Goal: Task Accomplishment & Management: Complete application form

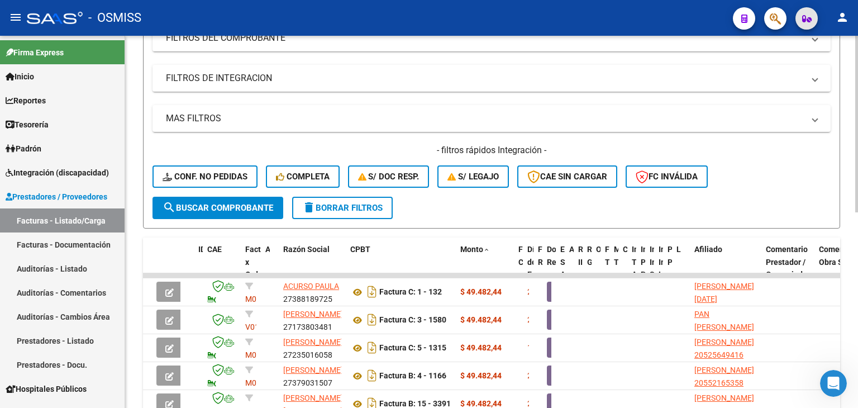
click at [797, 17] on button "button" at bounding box center [807, 18] width 22 height 22
click at [814, 168] on div "- filtros rápidos Integración - Conf. no pedidas Completa S/ Doc Resp. S/ legaj…" at bounding box center [492, 170] width 678 height 53
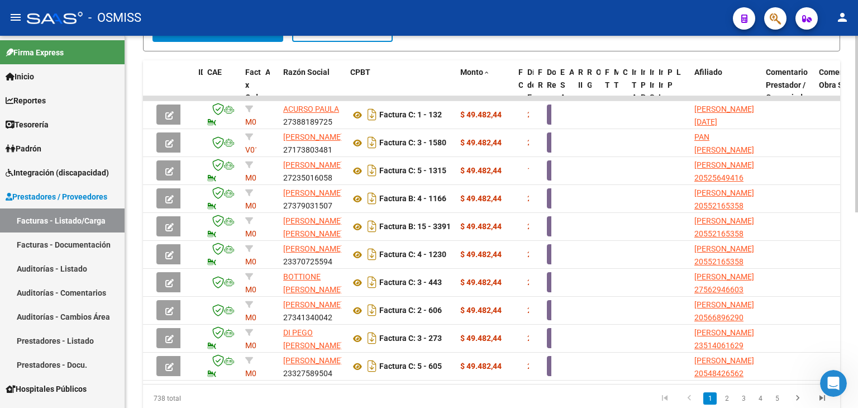
scroll to position [367, 0]
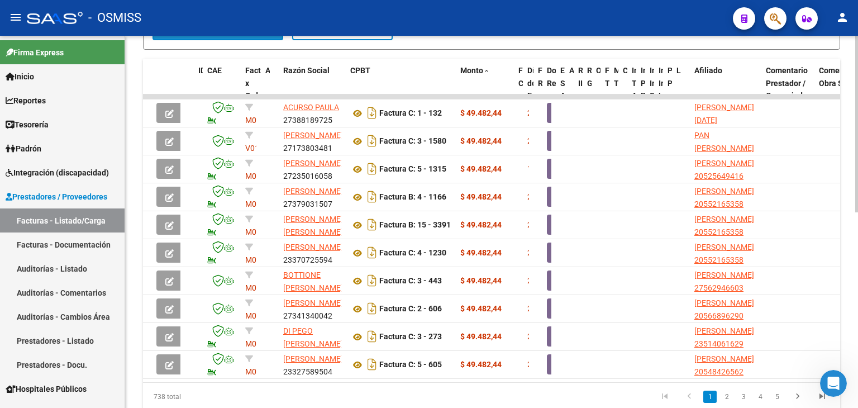
click at [249, 36] on button "search Buscar Comprobante" at bounding box center [218, 29] width 131 height 22
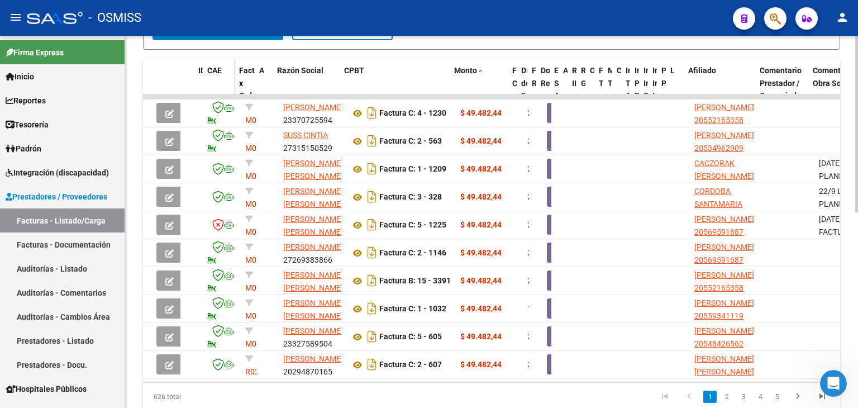
drag, startPoint x: 240, startPoint y: 76, endPoint x: 233, endPoint y: 75, distance: 6.7
click at [233, 75] on span at bounding box center [232, 90] width 5 height 62
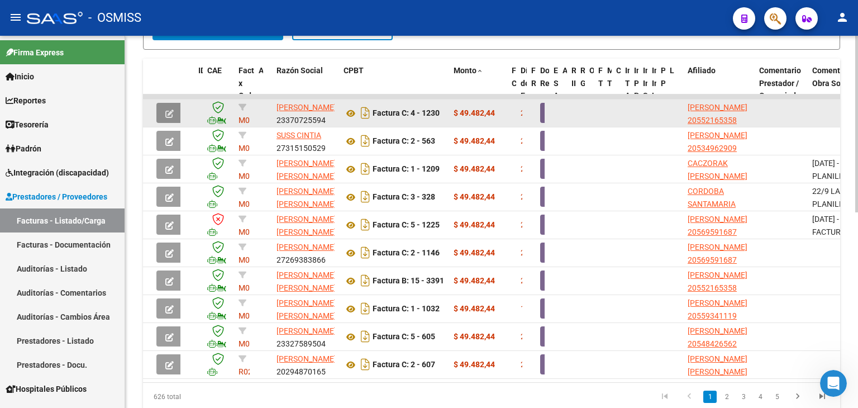
click at [170, 108] on span "button" at bounding box center [169, 113] width 8 height 10
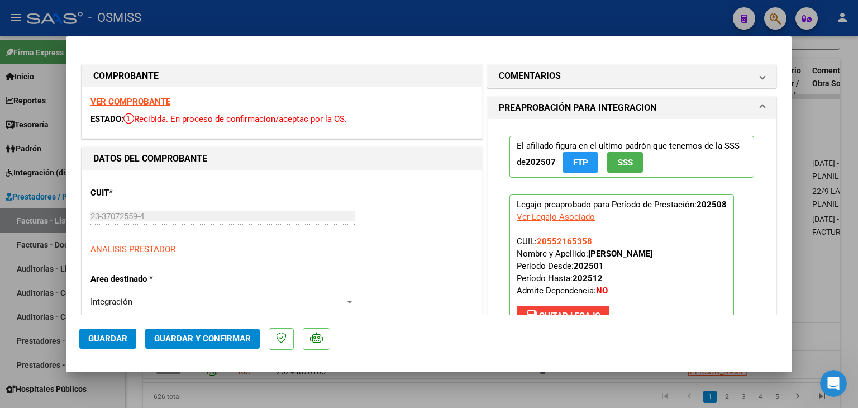
click at [156, 101] on strong "VER COMPROBANTE" at bounding box center [131, 102] width 80 height 10
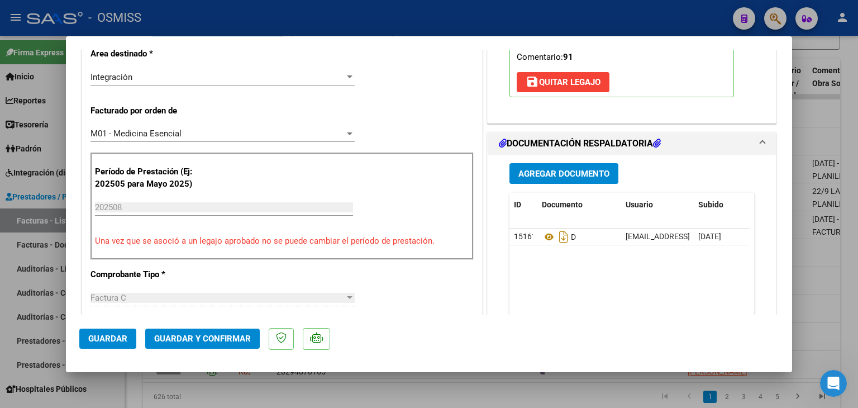
scroll to position [268, 0]
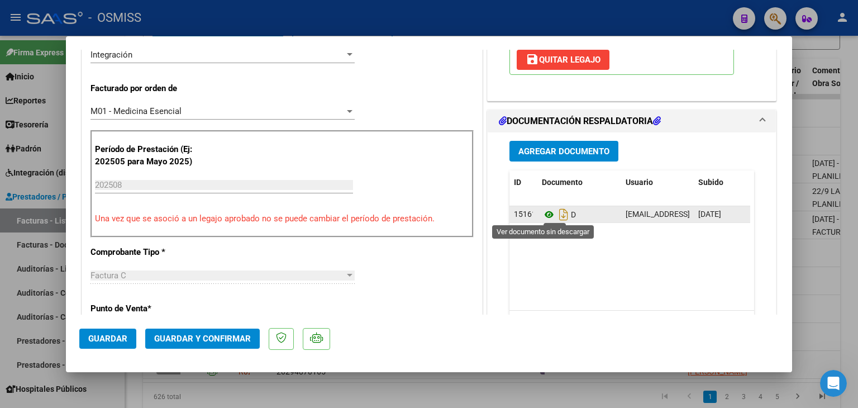
click at [544, 210] on icon at bounding box center [549, 214] width 15 height 13
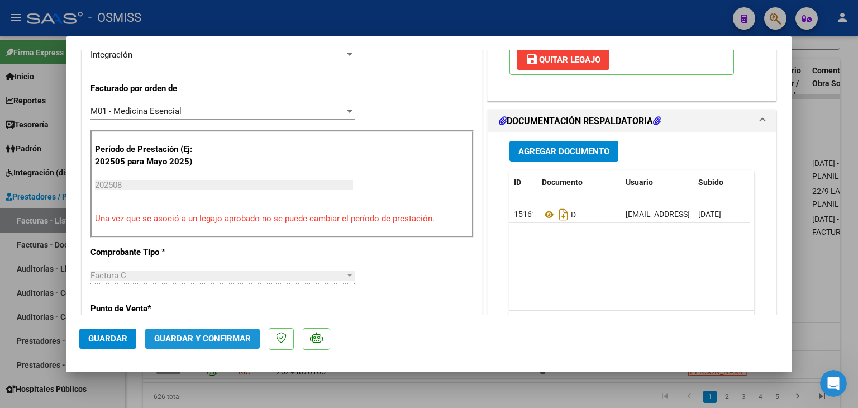
click at [210, 336] on span "Guardar y Confirmar" at bounding box center [202, 339] width 97 height 10
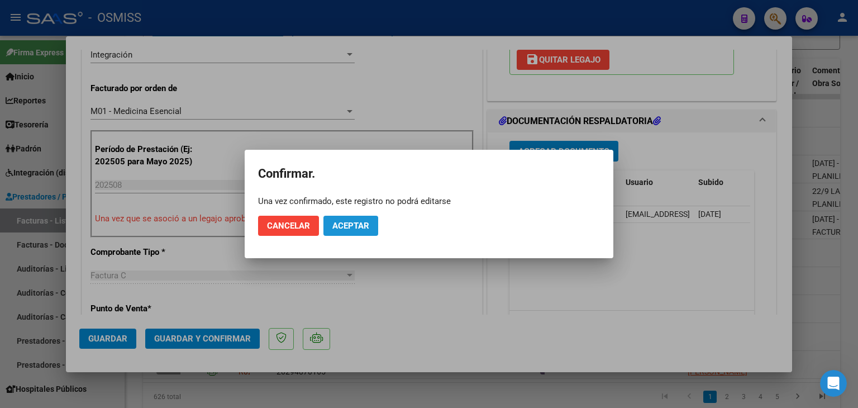
click at [347, 231] on button "Aceptar" at bounding box center [351, 226] width 55 height 20
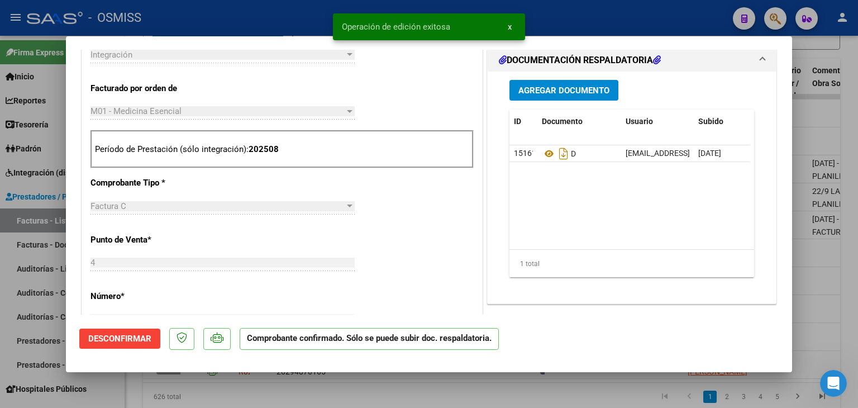
click at [325, 392] on div at bounding box center [429, 204] width 858 height 408
type input "$ 0,00"
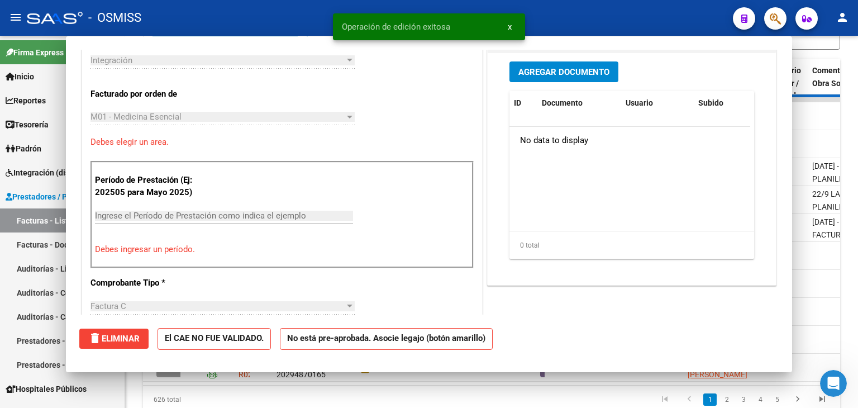
scroll to position [288, 0]
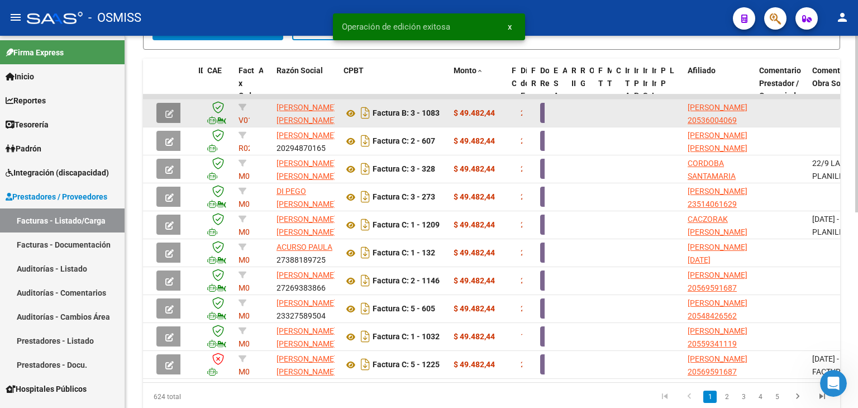
click at [168, 110] on icon "button" at bounding box center [169, 114] width 8 height 8
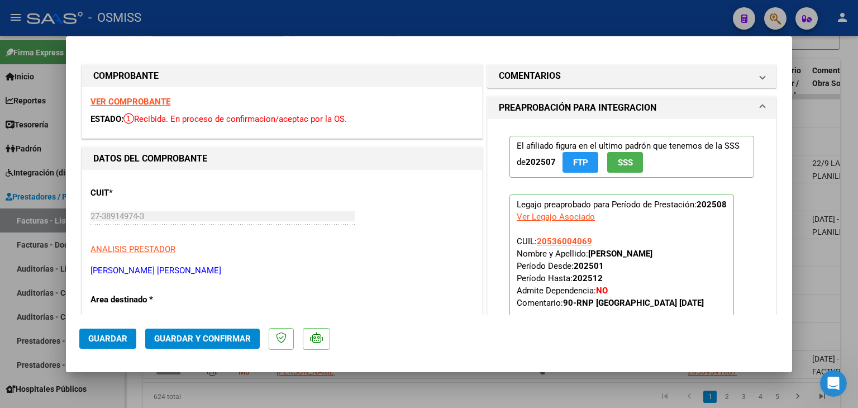
click at [152, 100] on strong "VER COMPROBANTE" at bounding box center [131, 102] width 80 height 10
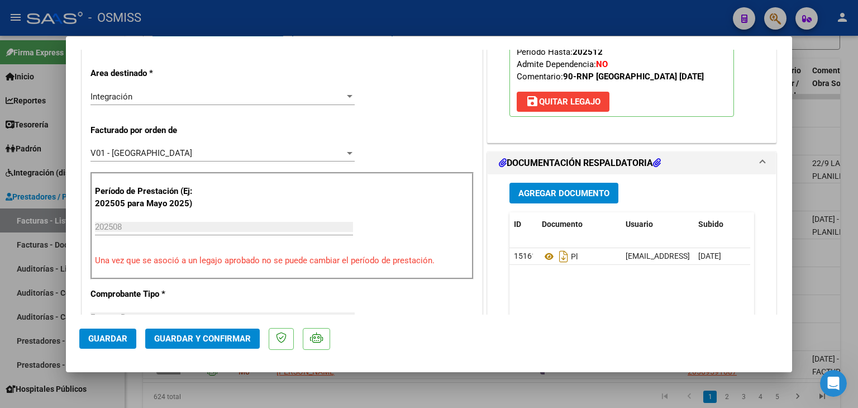
scroll to position [246, 0]
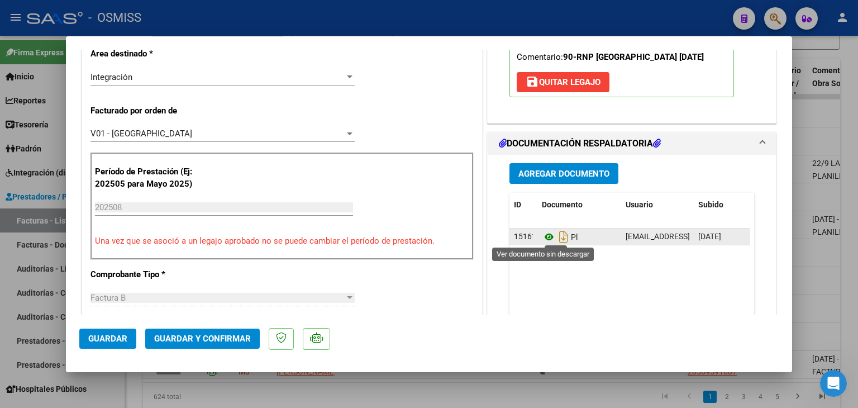
click at [544, 231] on icon at bounding box center [549, 236] width 15 height 13
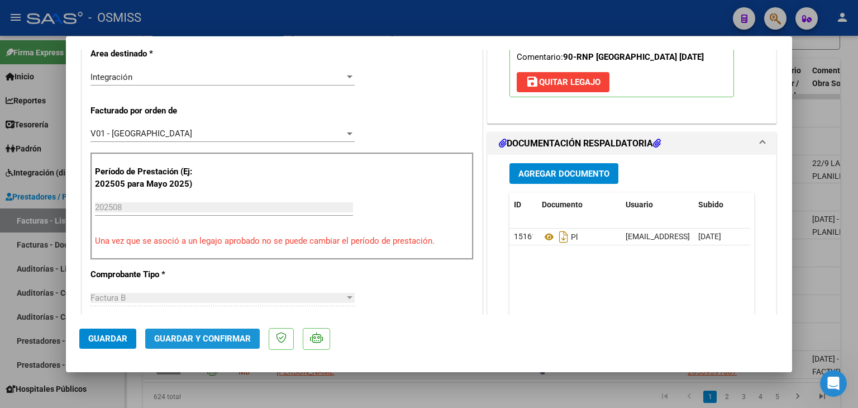
click at [205, 343] on span "Guardar y Confirmar" at bounding box center [202, 339] width 97 height 10
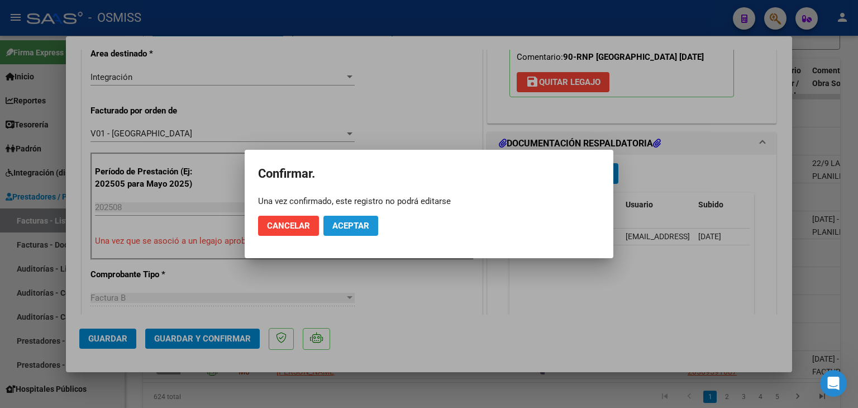
click at [367, 225] on span "Aceptar" at bounding box center [350, 226] width 37 height 10
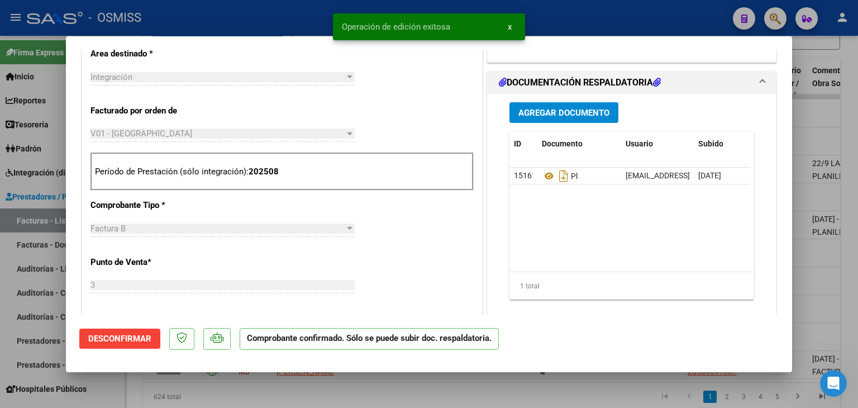
click at [289, 397] on div at bounding box center [429, 204] width 858 height 408
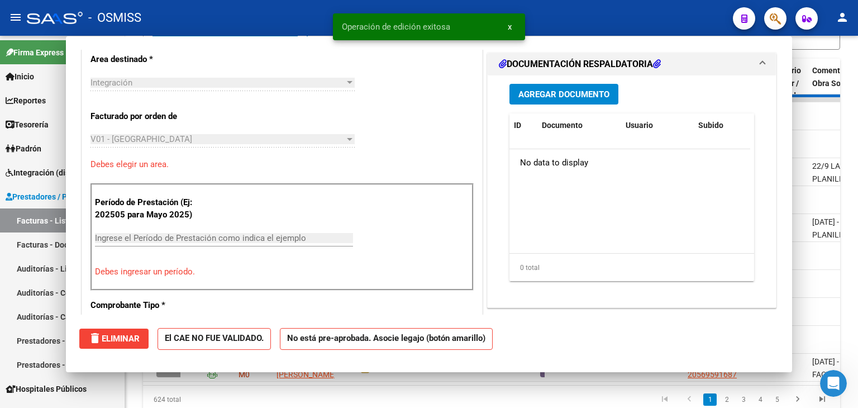
scroll to position [0, 0]
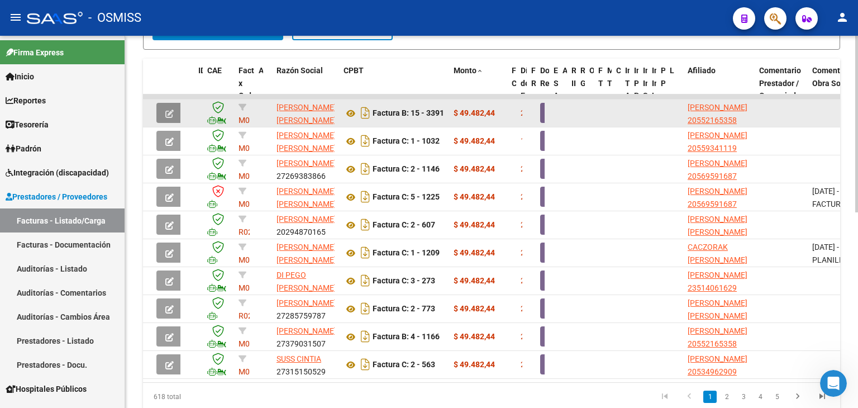
click at [167, 110] on icon "button" at bounding box center [169, 114] width 8 height 8
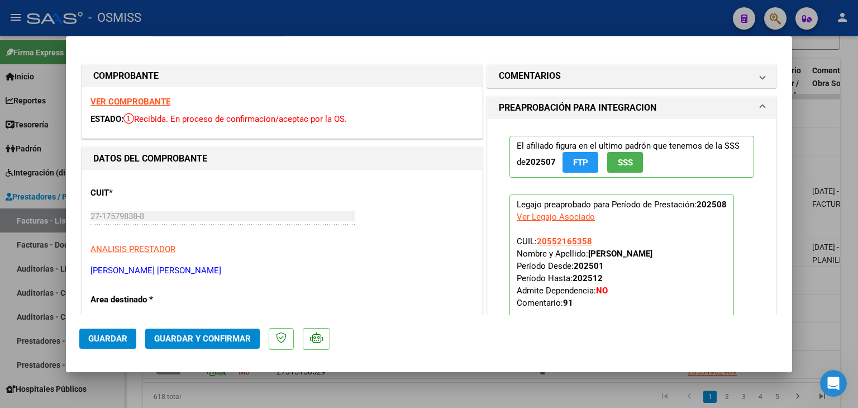
click at [161, 98] on strong "VER COMPROBANTE" at bounding box center [131, 102] width 80 height 10
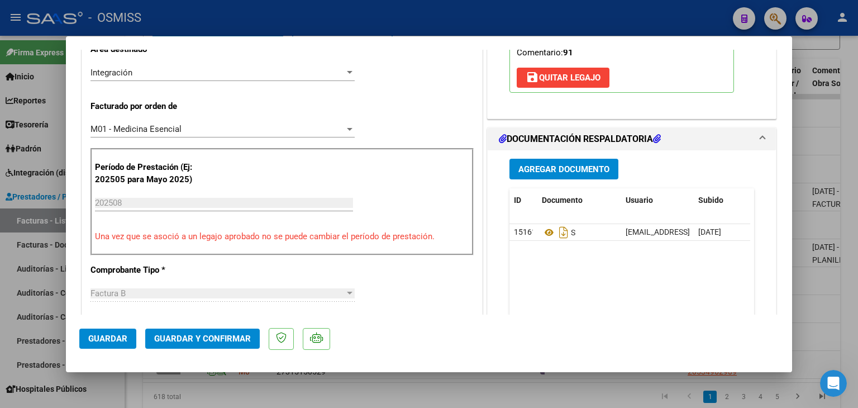
scroll to position [268, 0]
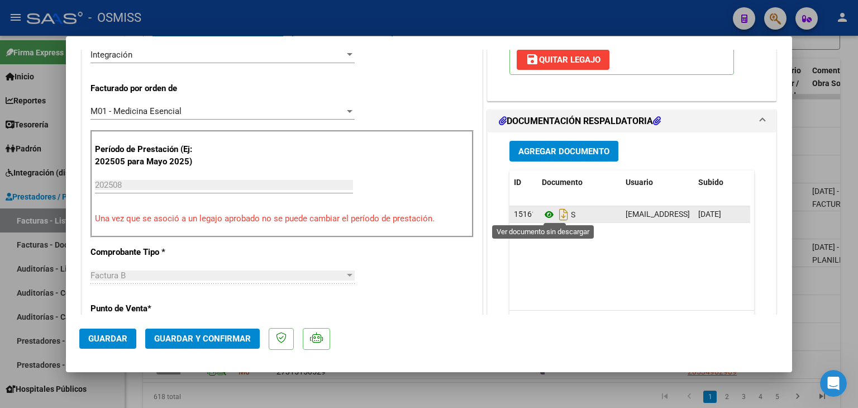
click at [542, 210] on icon at bounding box center [549, 214] width 15 height 13
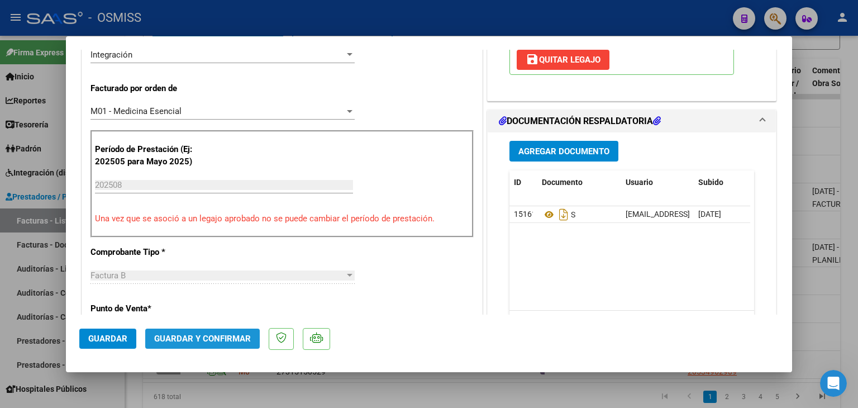
click at [213, 336] on span "Guardar y Confirmar" at bounding box center [202, 339] width 97 height 10
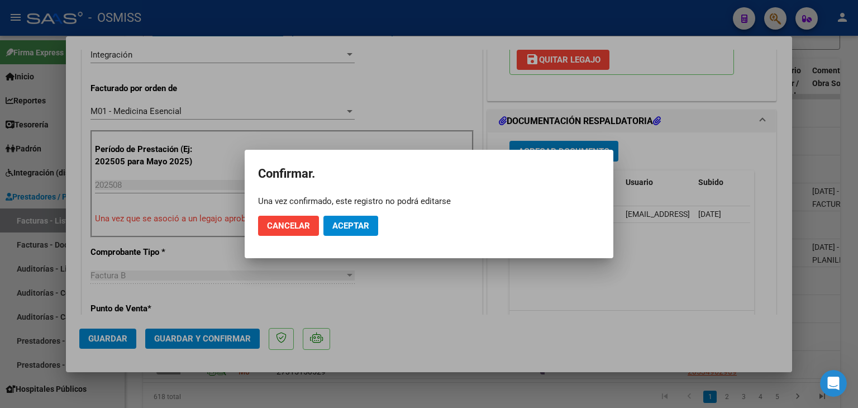
click at [342, 238] on mat-dialog-actions "Cancelar Aceptar" at bounding box center [429, 226] width 342 height 38
click at [350, 230] on span "Aceptar" at bounding box center [350, 226] width 37 height 10
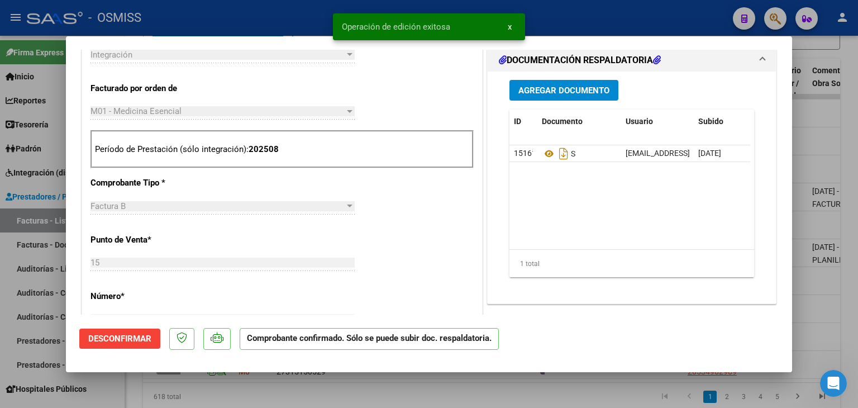
click at [344, 396] on div at bounding box center [429, 204] width 858 height 408
type input "$ 0,00"
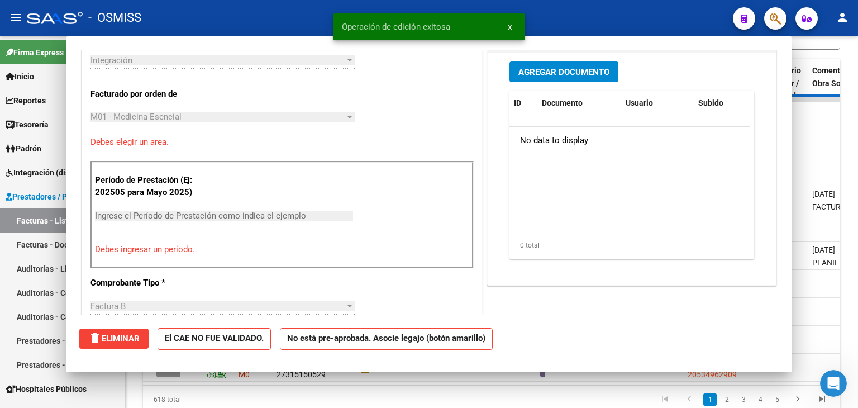
scroll to position [288, 0]
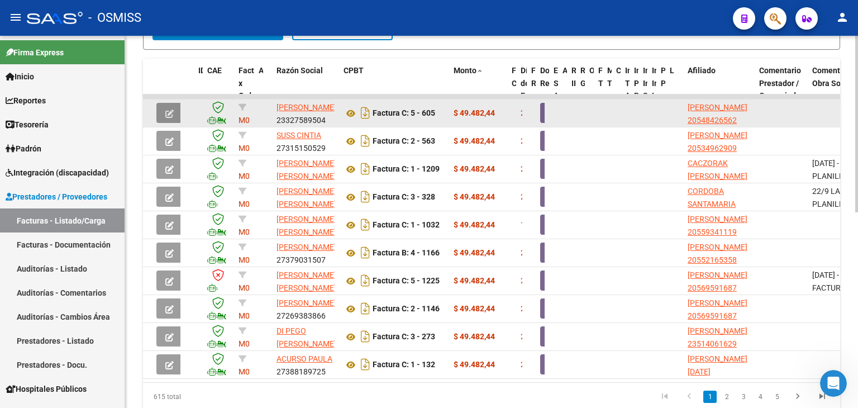
click at [172, 110] on icon "button" at bounding box center [169, 114] width 8 height 8
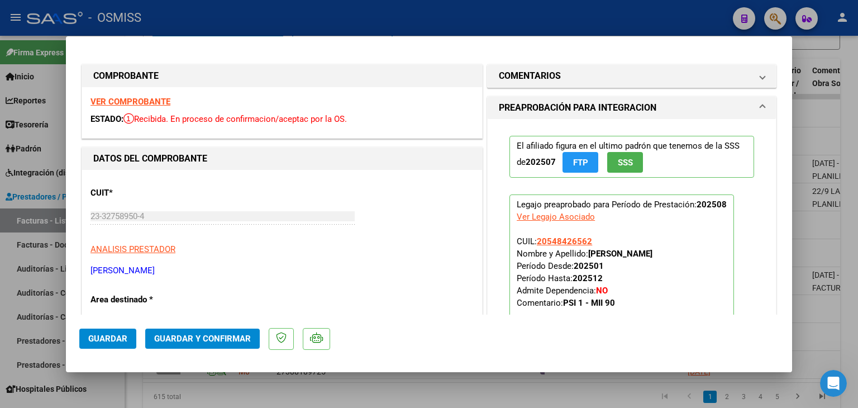
click at [154, 99] on strong "VER COMPROBANTE" at bounding box center [131, 102] width 80 height 10
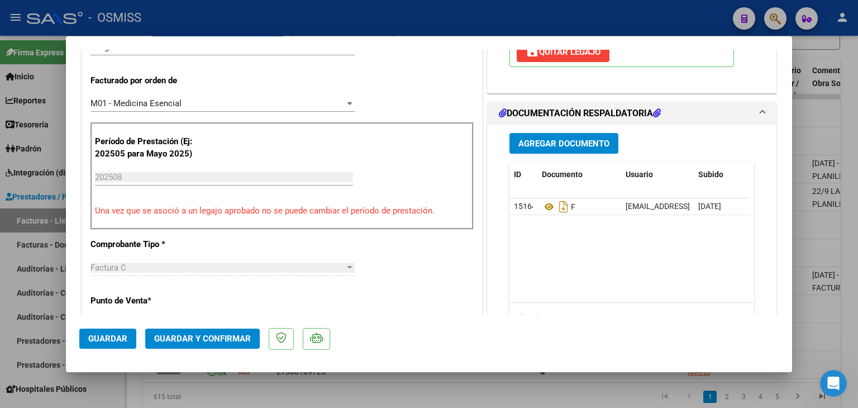
scroll to position [291, 0]
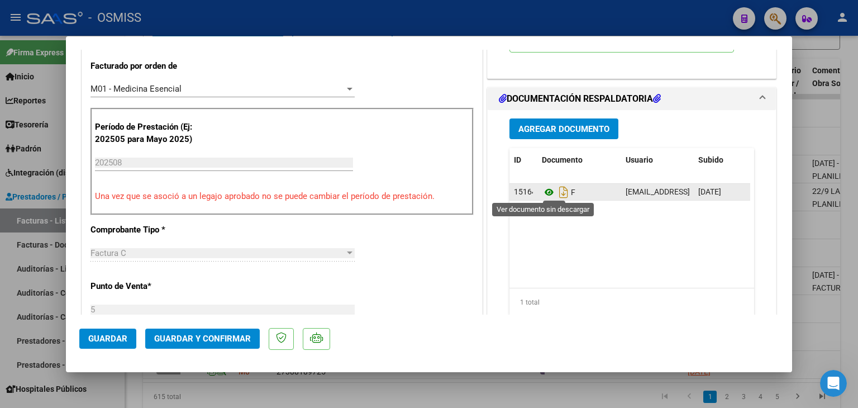
click at [547, 192] on icon at bounding box center [549, 192] width 15 height 13
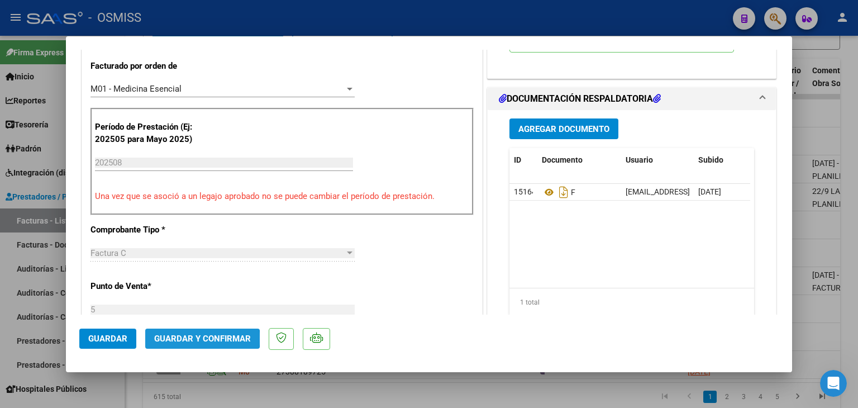
click at [201, 339] on span "Guardar y Confirmar" at bounding box center [202, 339] width 97 height 10
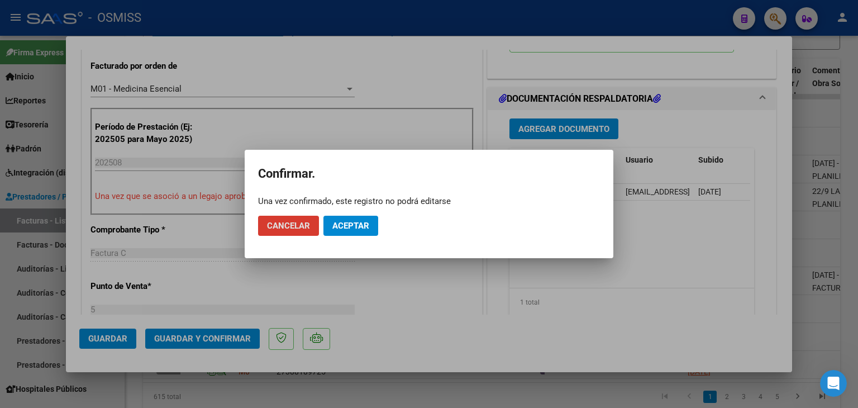
click at [341, 227] on span "Aceptar" at bounding box center [350, 226] width 37 height 10
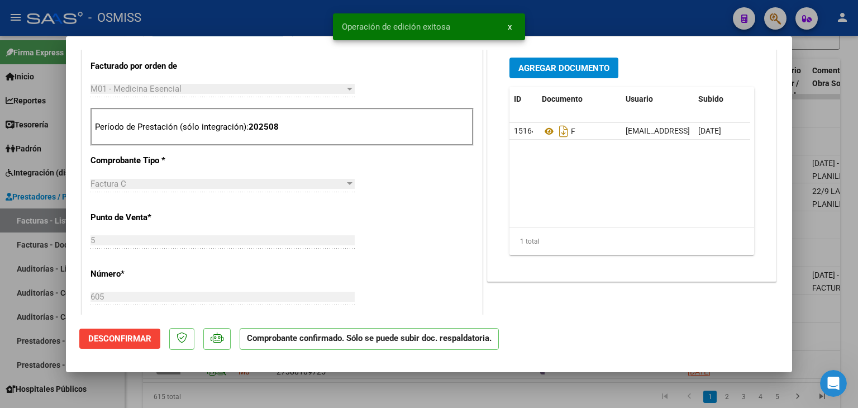
click at [318, 396] on div at bounding box center [429, 204] width 858 height 408
type input "$ 0,00"
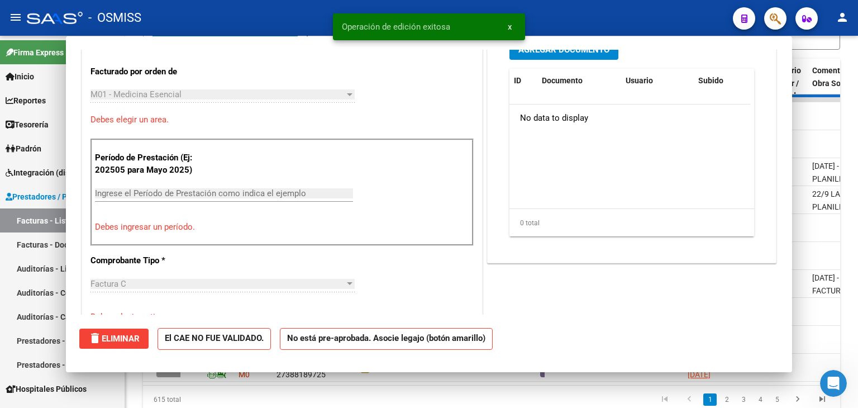
scroll to position [310, 0]
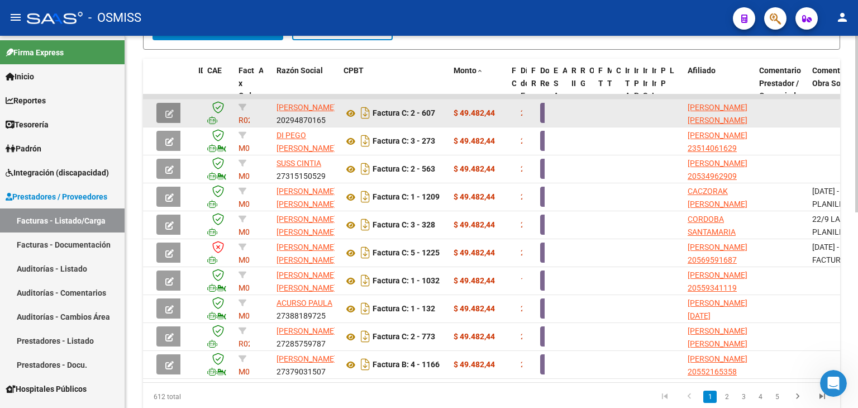
click at [176, 111] on button "button" at bounding box center [169, 113] width 26 height 20
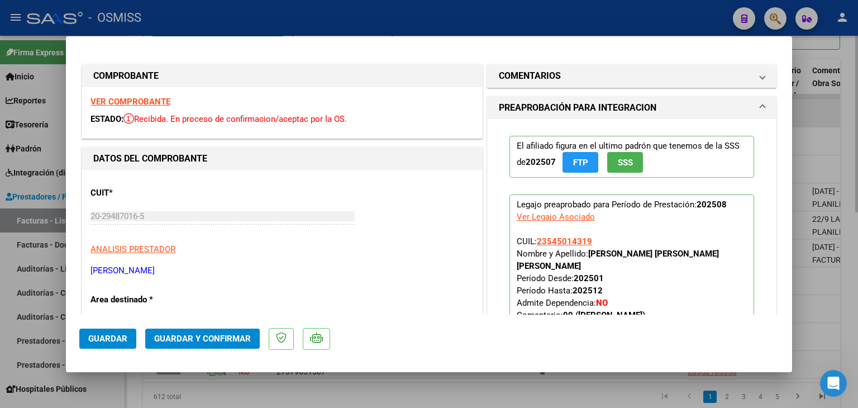
click at [176, 111] on div "VER COMPROBANTE ESTADO: Recibida. En proceso de confirmacion/aceptac por la OS." at bounding box center [282, 112] width 400 height 51
click at [143, 100] on strong "VER COMPROBANTE" at bounding box center [131, 102] width 80 height 10
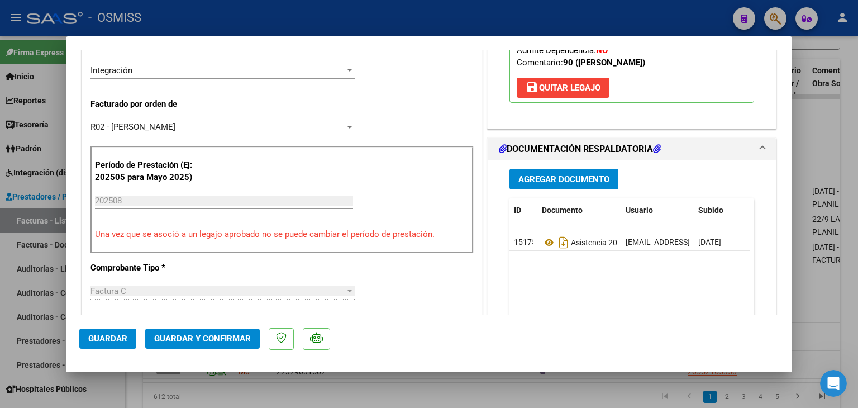
scroll to position [254, 0]
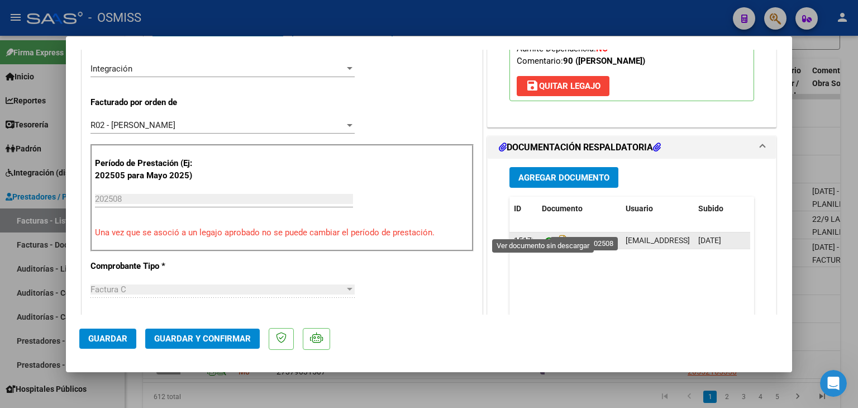
click at [542, 234] on icon at bounding box center [549, 240] width 15 height 13
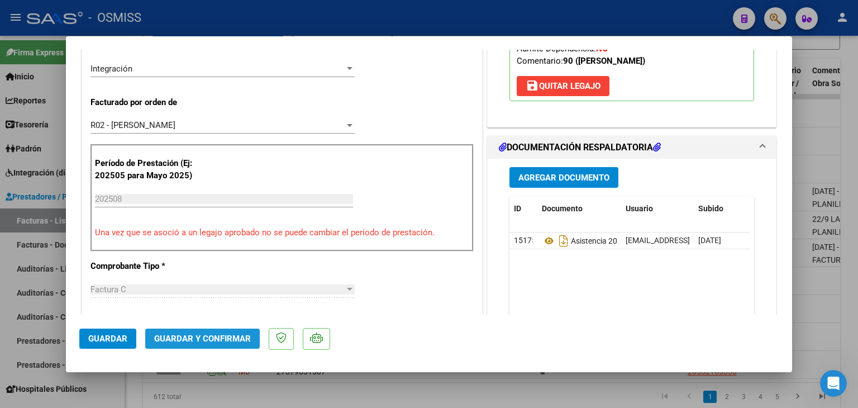
click at [185, 345] on button "Guardar y Confirmar" at bounding box center [202, 339] width 115 height 20
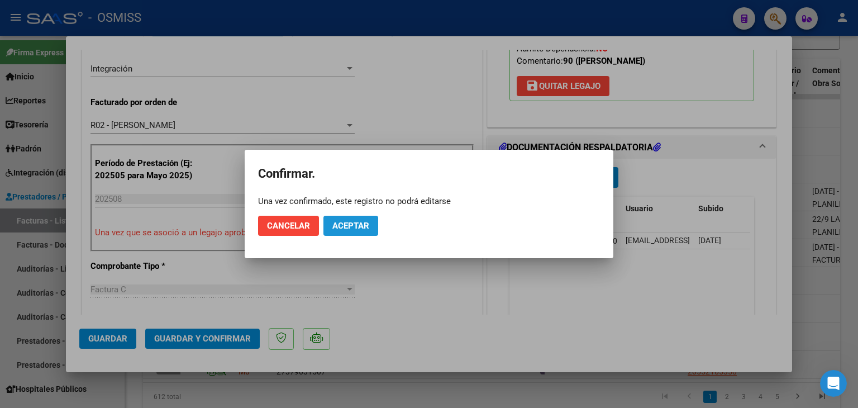
click at [354, 231] on button "Aceptar" at bounding box center [351, 226] width 55 height 20
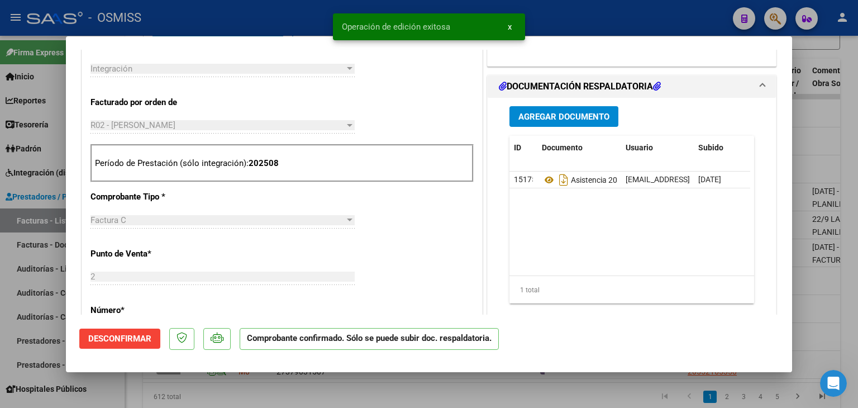
click at [358, 389] on div at bounding box center [429, 204] width 858 height 408
type input "$ 0,00"
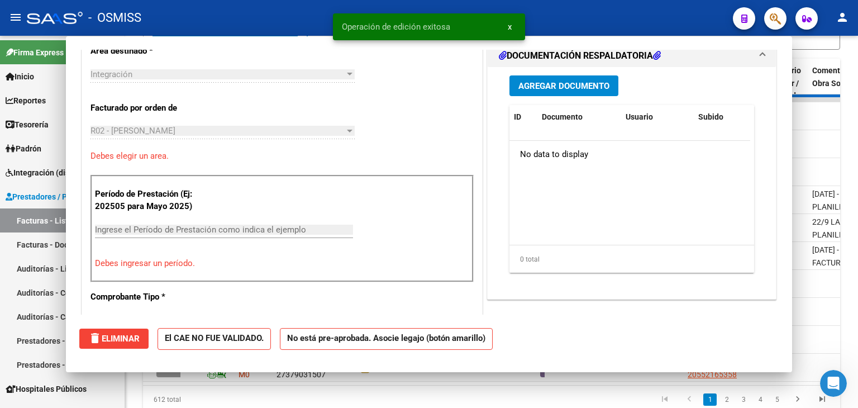
scroll to position [274, 0]
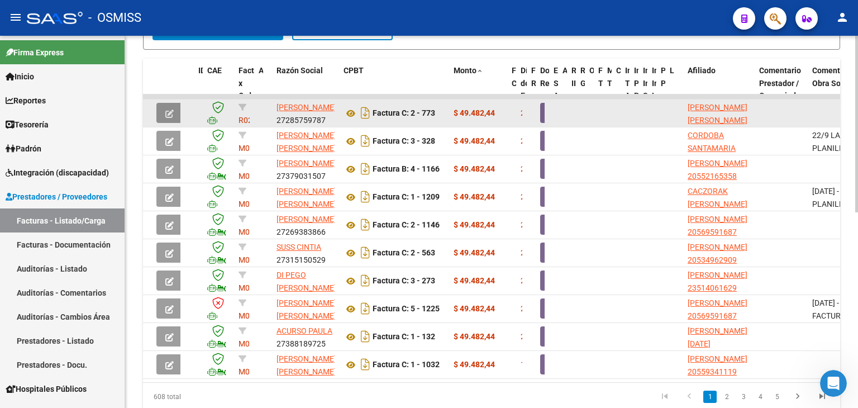
click at [171, 110] on icon "button" at bounding box center [169, 114] width 8 height 8
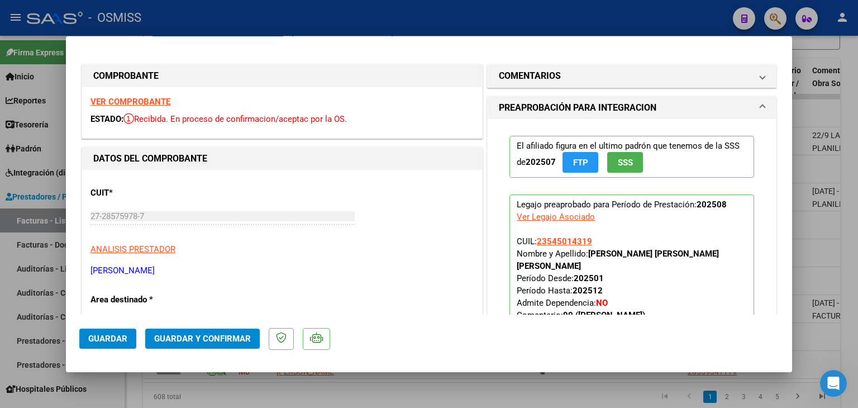
click at [161, 104] on strong "VER COMPROBANTE" at bounding box center [131, 102] width 80 height 10
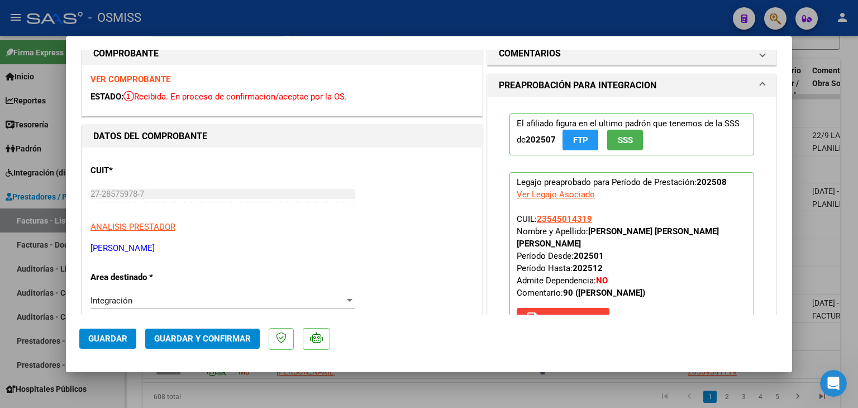
scroll to position [380, 0]
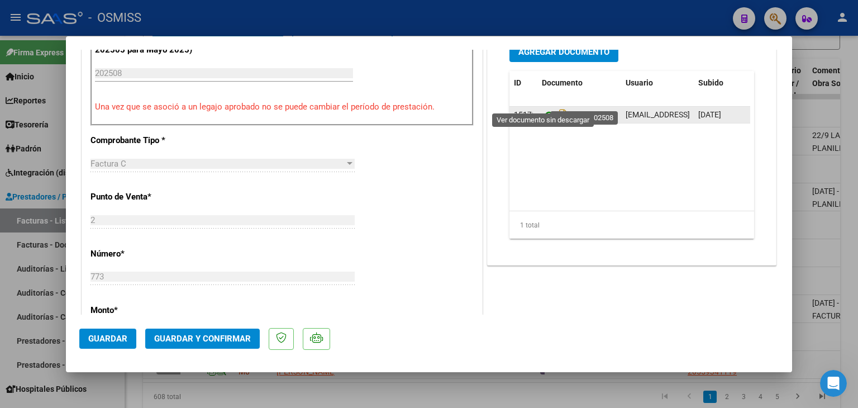
click at [545, 108] on icon at bounding box center [549, 114] width 15 height 13
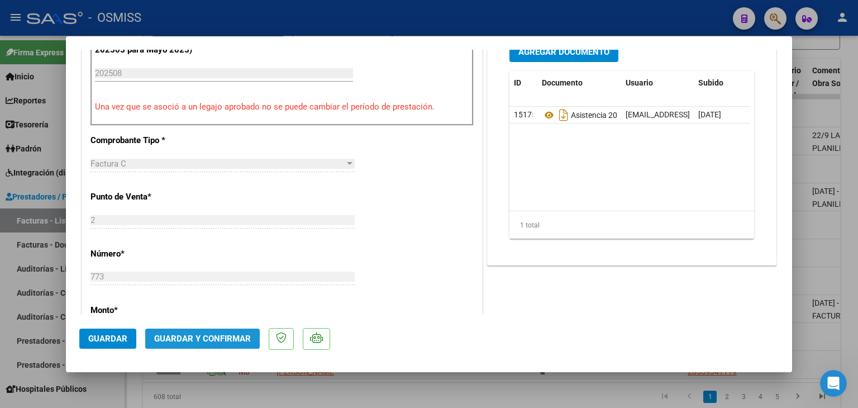
click at [224, 336] on span "Guardar y Confirmar" at bounding box center [202, 339] width 97 height 10
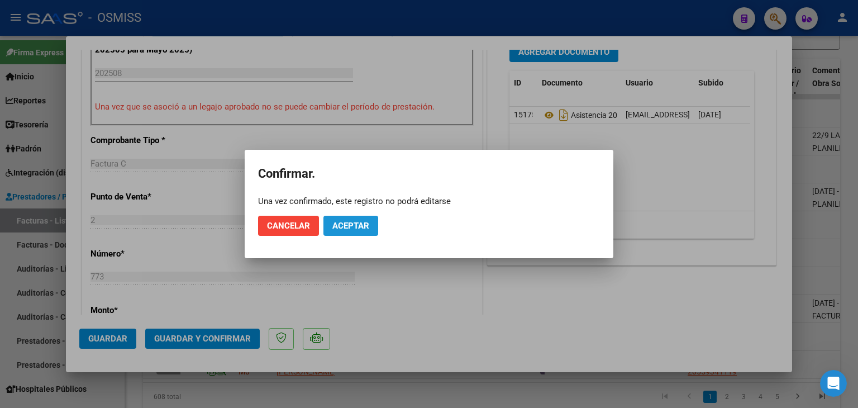
click at [354, 230] on span "Aceptar" at bounding box center [350, 226] width 37 height 10
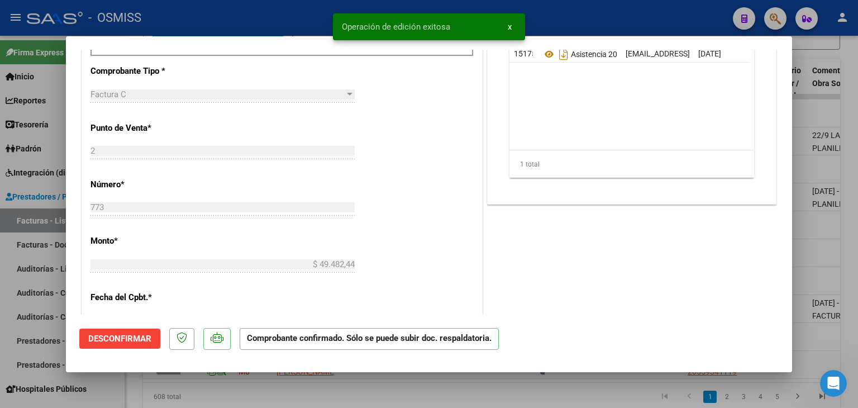
click at [362, 389] on div at bounding box center [429, 204] width 858 height 408
type input "$ 0,00"
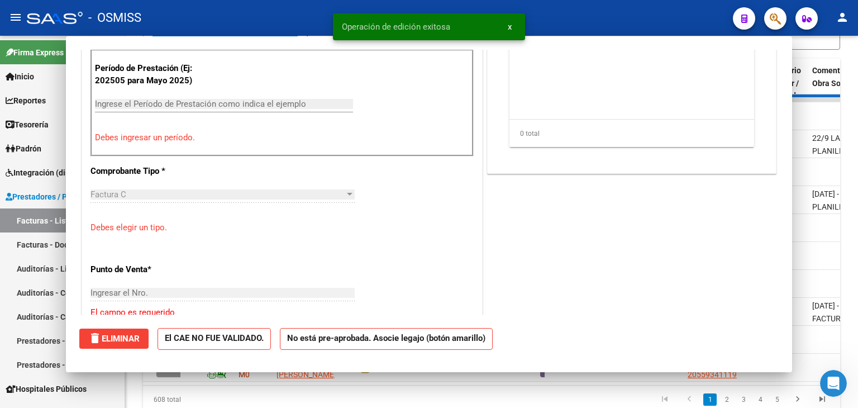
scroll to position [400, 0]
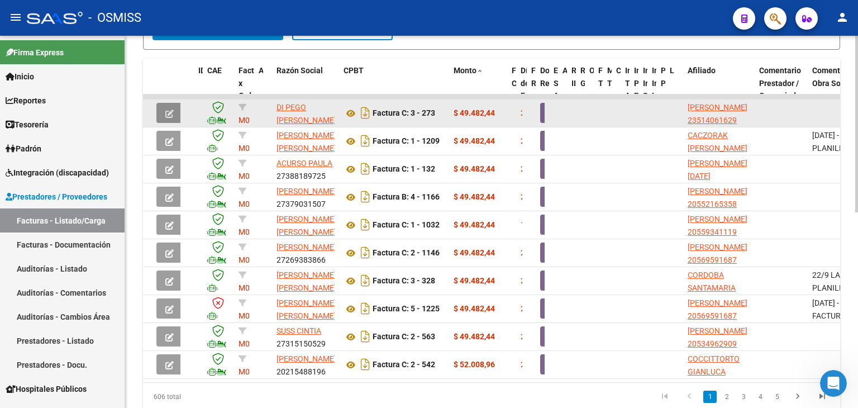
click at [170, 111] on icon "button" at bounding box center [169, 114] width 8 height 8
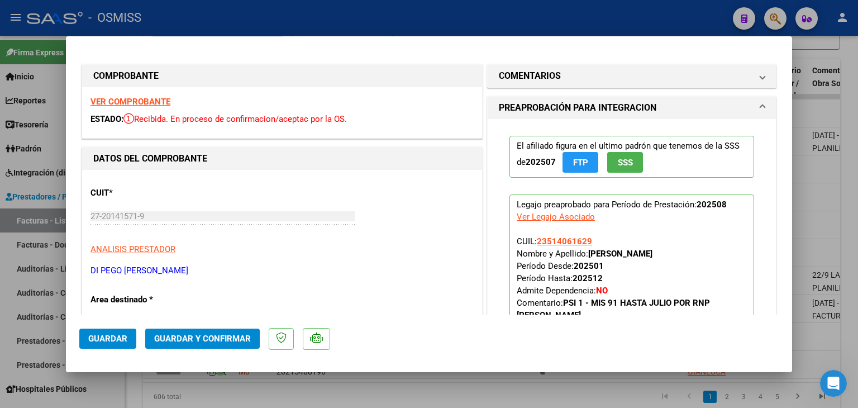
click at [161, 102] on strong "VER COMPROBANTE" at bounding box center [131, 102] width 80 height 10
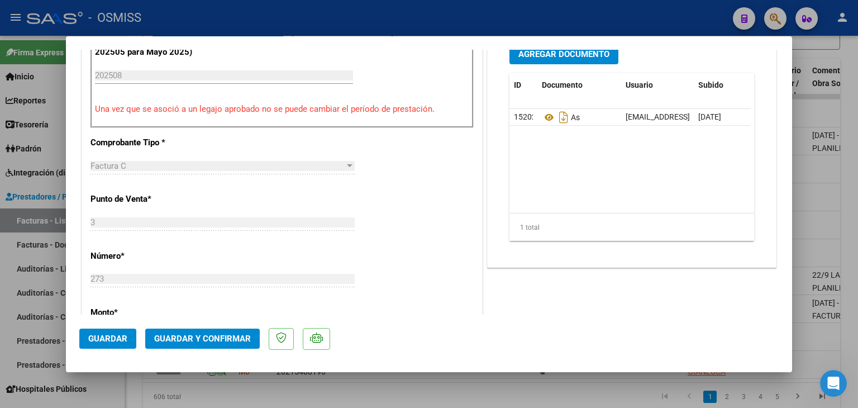
scroll to position [402, 0]
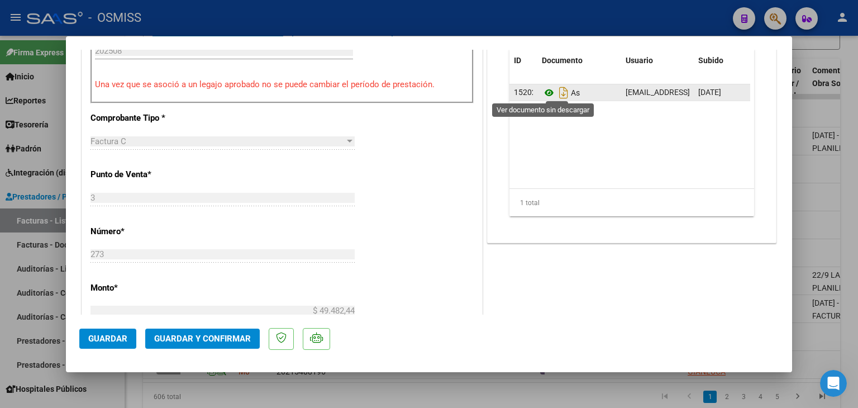
click at [546, 90] on icon at bounding box center [549, 92] width 15 height 13
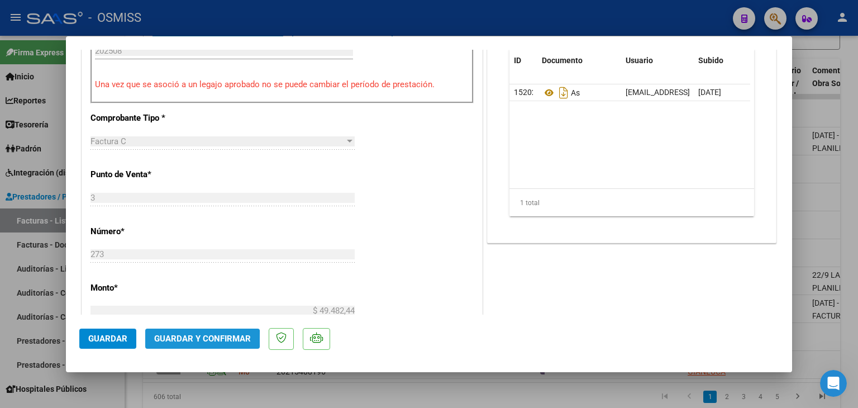
click at [179, 339] on span "Guardar y Confirmar" at bounding box center [202, 339] width 97 height 10
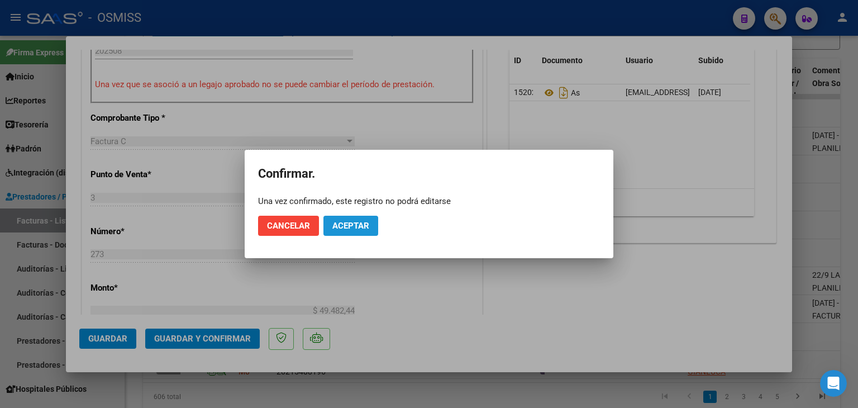
click at [348, 222] on span "Aceptar" at bounding box center [350, 226] width 37 height 10
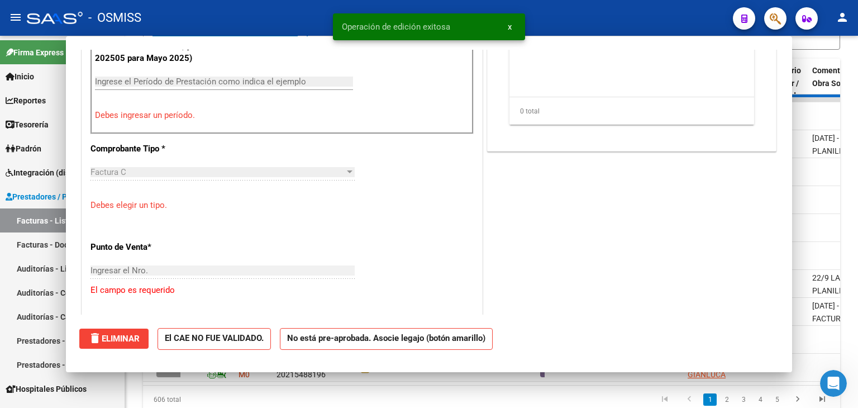
scroll to position [0, 0]
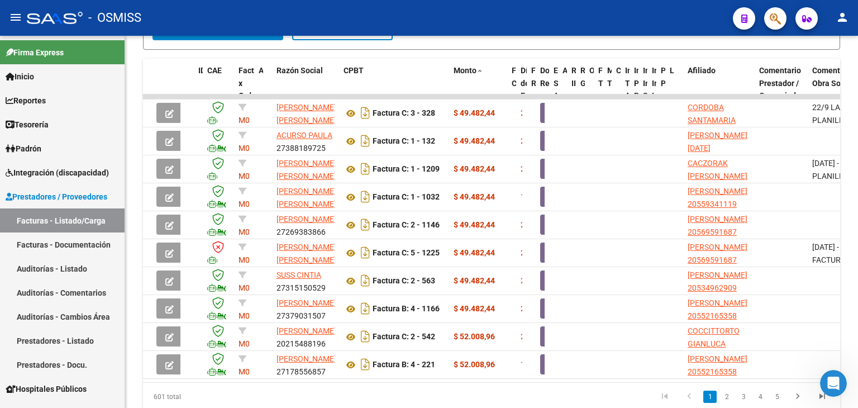
click at [275, 35] on mat-toolbar "menu - OSMISS person" at bounding box center [429, 18] width 858 height 36
click at [273, 36] on button "search Buscar Comprobante" at bounding box center [218, 29] width 131 height 22
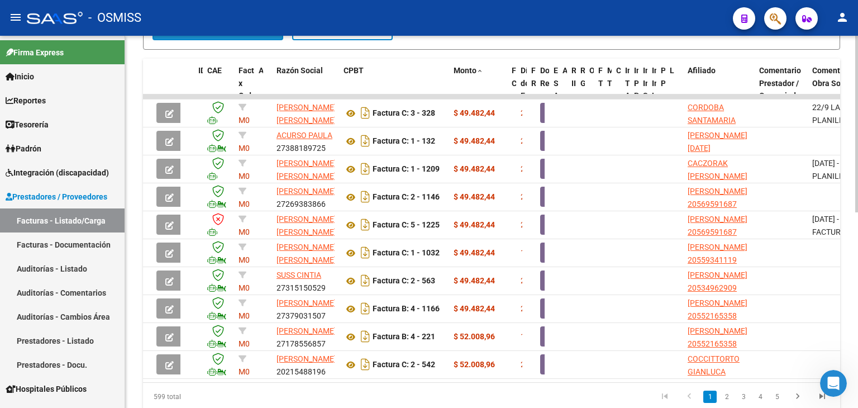
click at [203, 36] on button "search Buscar Comprobante" at bounding box center [218, 29] width 131 height 22
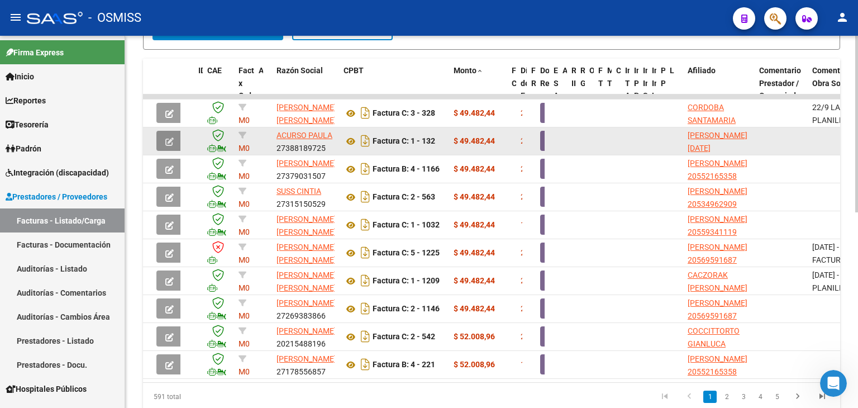
click at [170, 137] on icon "button" at bounding box center [169, 141] width 8 height 8
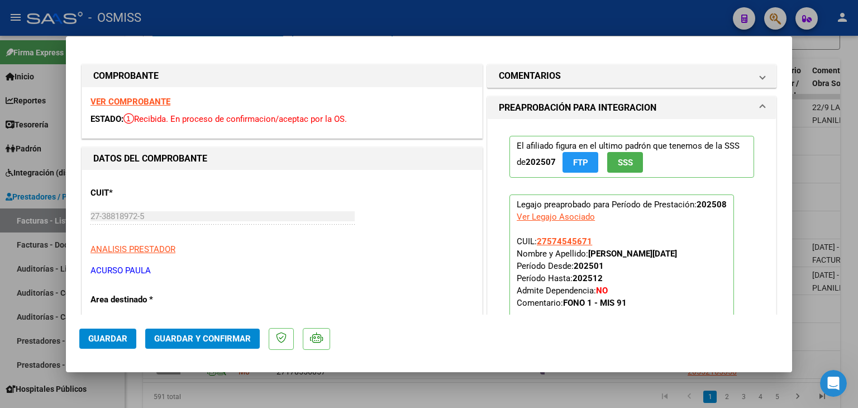
click at [155, 99] on strong "VER COMPROBANTE" at bounding box center [131, 102] width 80 height 10
click at [640, 284] on p "Legajo preaprobado para Período de Prestación: 202508 Ver Legajo Asociado CUIL:…" at bounding box center [622, 268] width 225 height 149
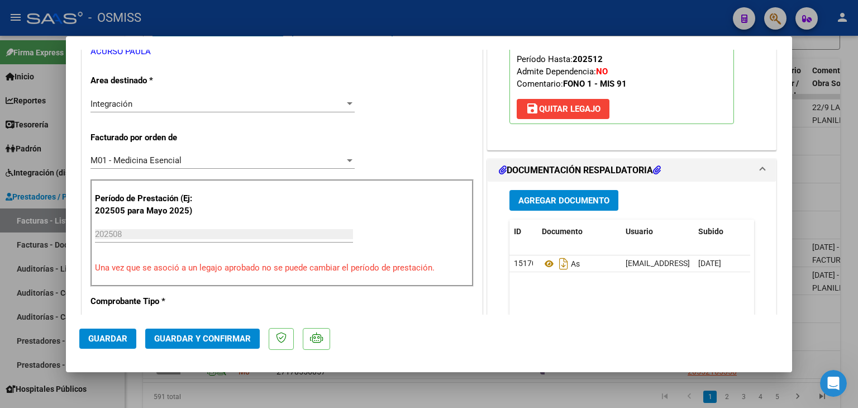
scroll to position [224, 0]
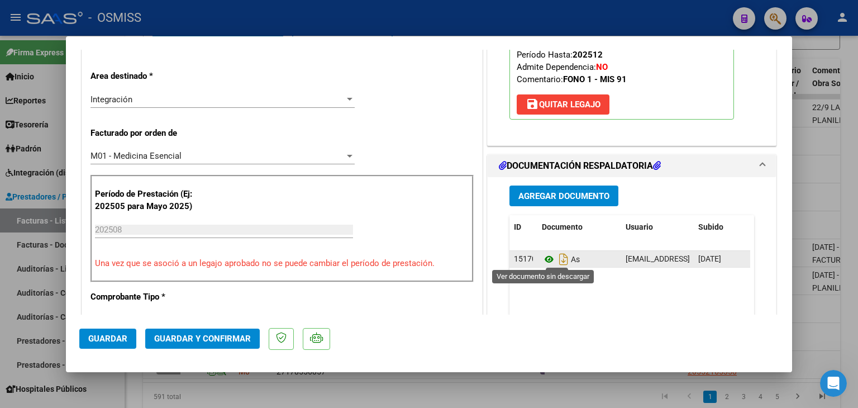
click at [542, 257] on icon at bounding box center [549, 259] width 15 height 13
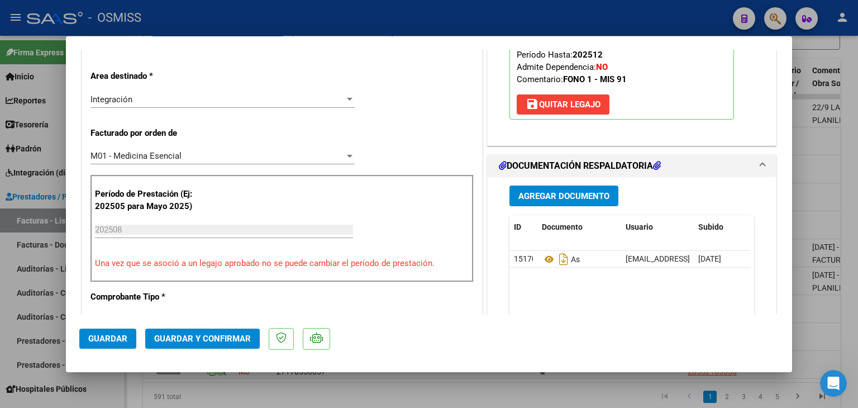
click at [241, 337] on span "Guardar y Confirmar" at bounding box center [202, 339] width 97 height 10
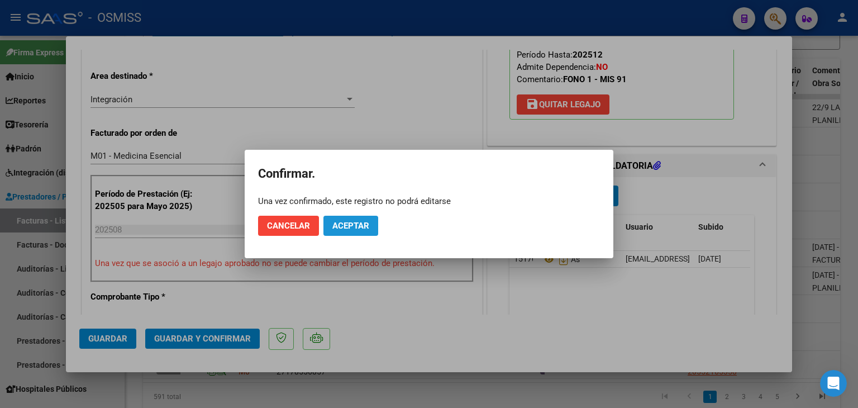
click at [359, 231] on button "Aceptar" at bounding box center [351, 226] width 55 height 20
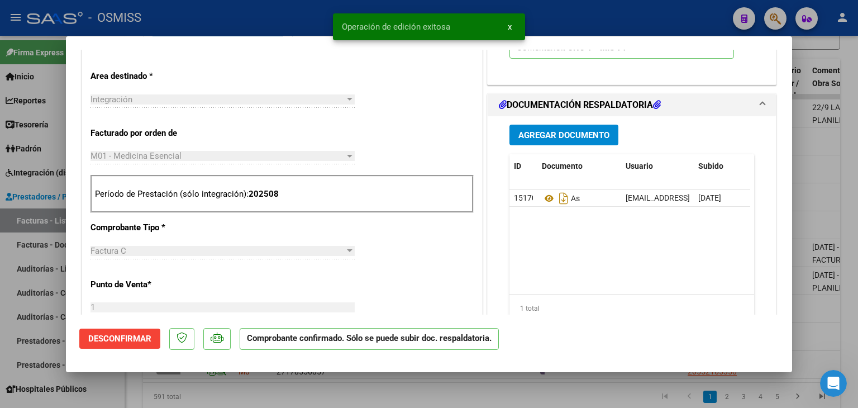
click at [305, 393] on div at bounding box center [429, 204] width 858 height 408
type input "$ 0,00"
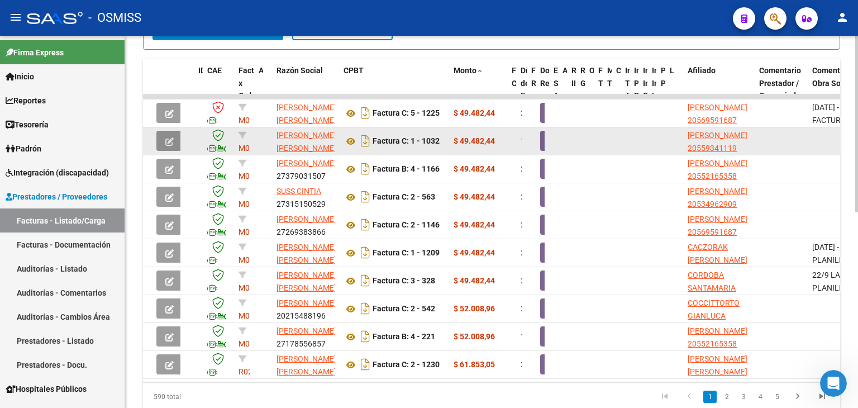
click at [165, 137] on icon "button" at bounding box center [169, 141] width 8 height 8
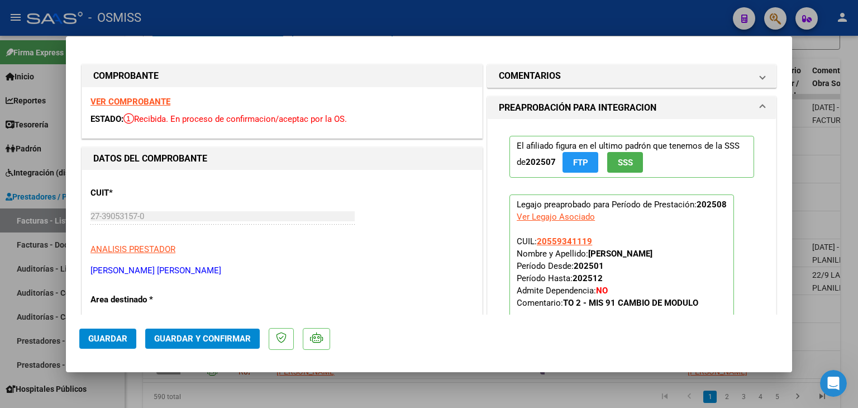
click at [153, 104] on strong "VER COMPROBANTE" at bounding box center [131, 102] width 80 height 10
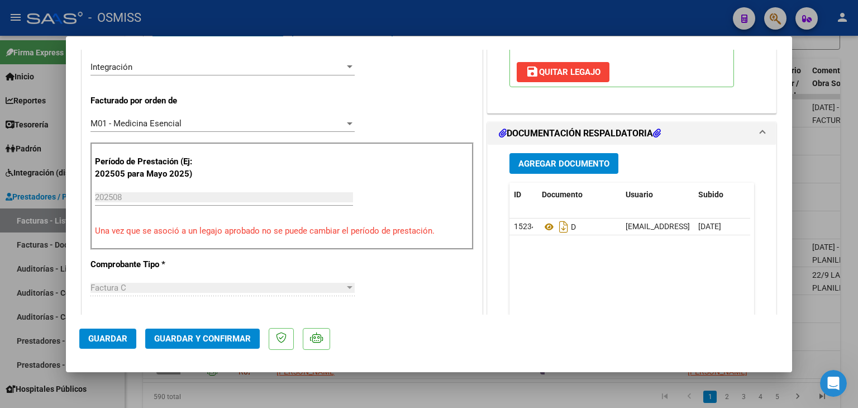
scroll to position [291, 0]
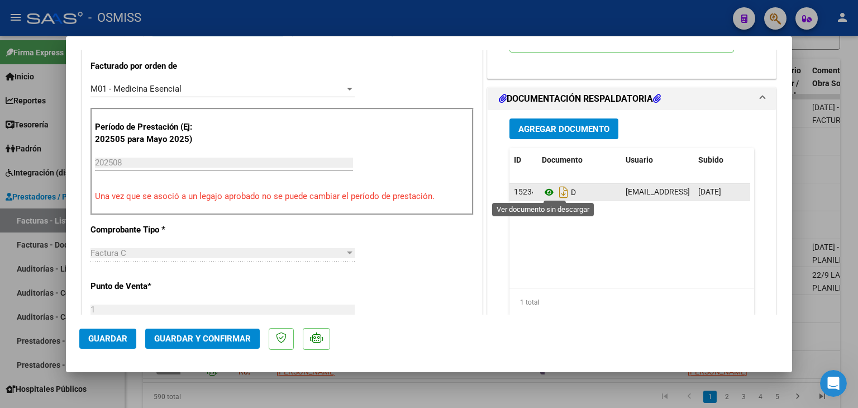
click at [545, 194] on icon at bounding box center [549, 192] width 15 height 13
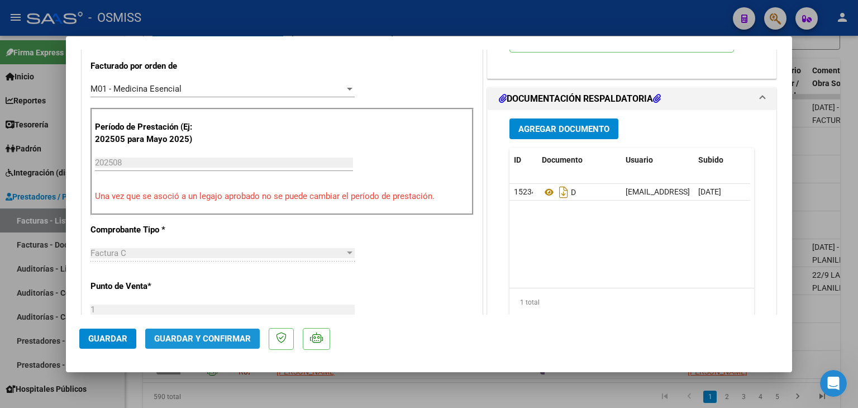
click at [241, 340] on span "Guardar y Confirmar" at bounding box center [202, 339] width 97 height 10
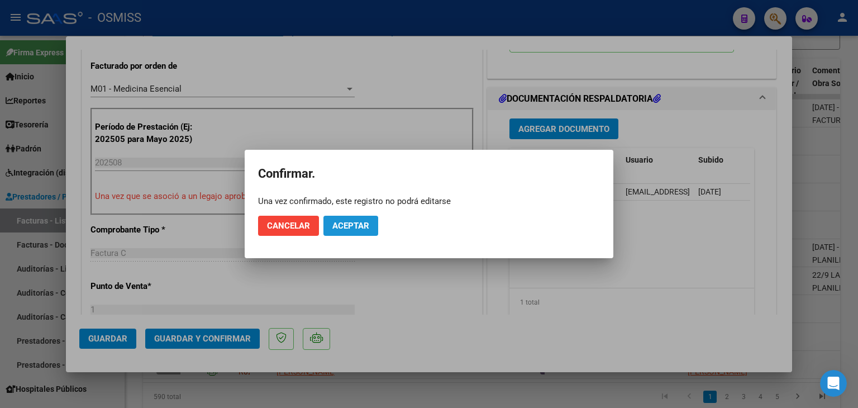
click at [354, 217] on button "Aceptar" at bounding box center [351, 226] width 55 height 20
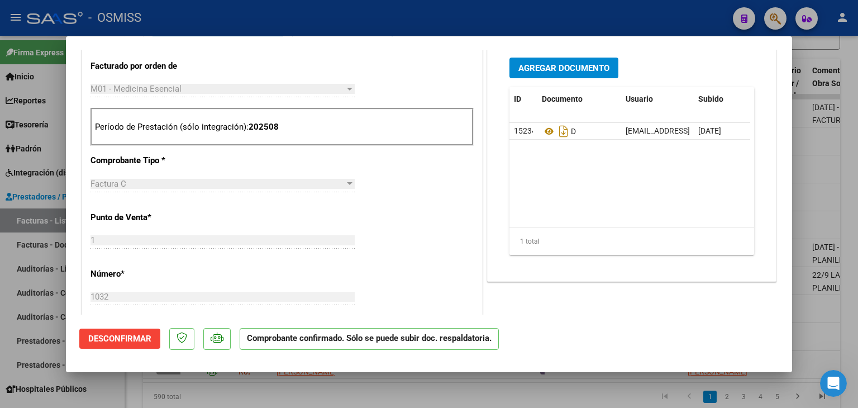
click at [263, 22] on div at bounding box center [429, 204] width 858 height 408
type input "$ 0,00"
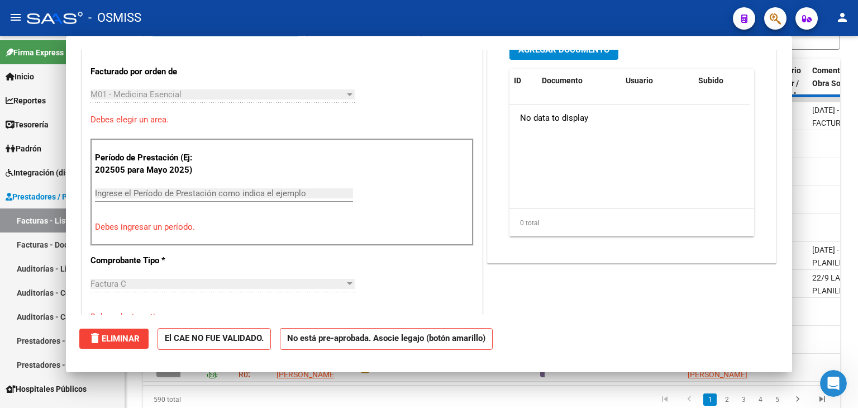
scroll to position [310, 0]
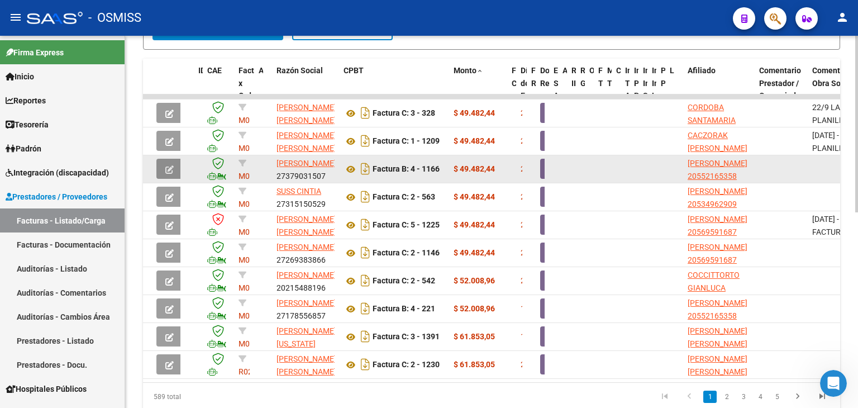
click at [168, 166] on icon "button" at bounding box center [169, 169] width 8 height 8
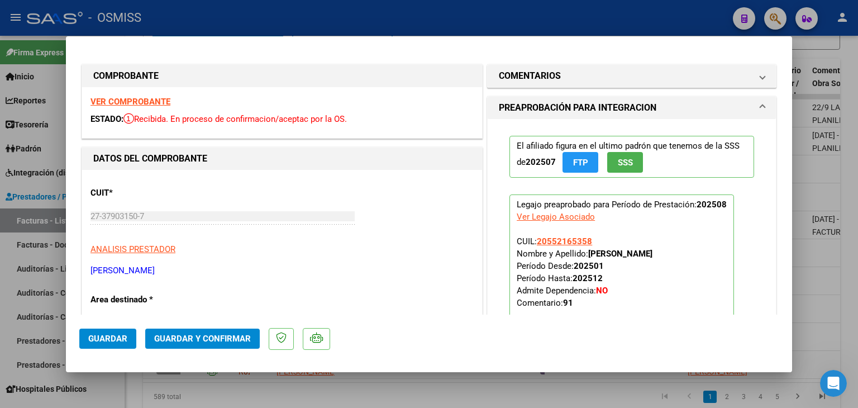
click at [150, 102] on strong "VER COMPROBANTE" at bounding box center [131, 102] width 80 height 10
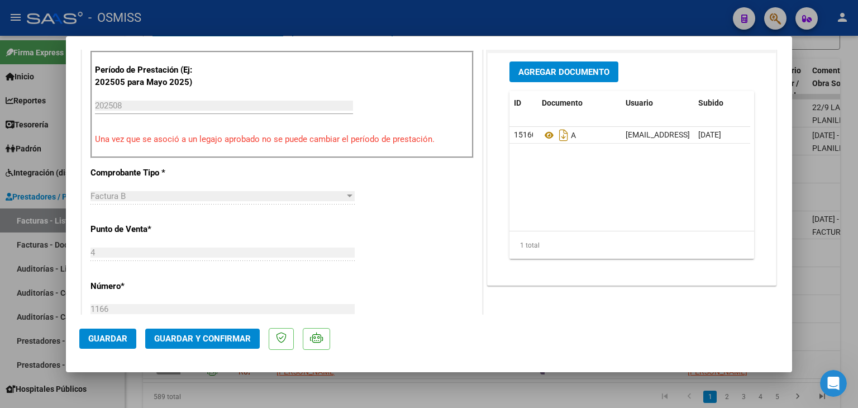
scroll to position [358, 0]
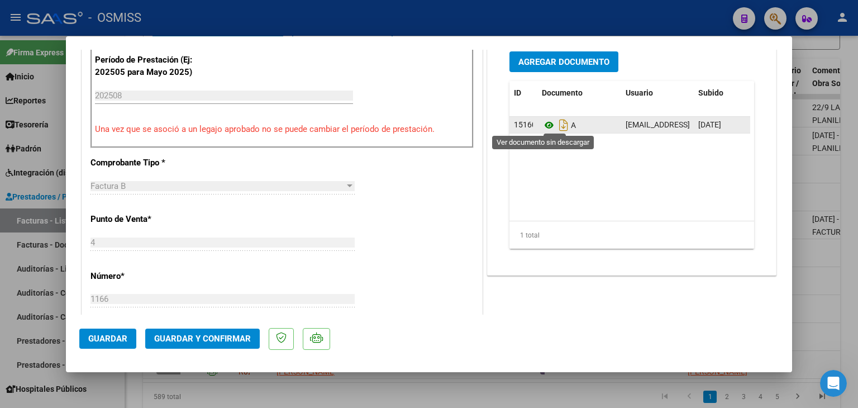
click at [547, 125] on icon at bounding box center [549, 124] width 15 height 13
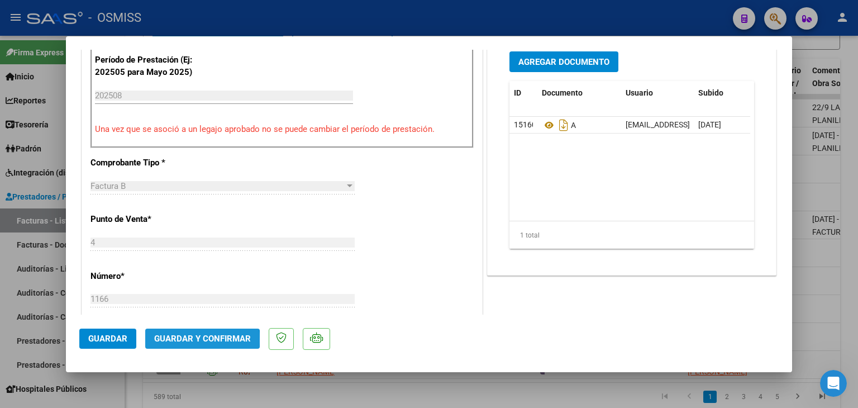
click at [186, 340] on span "Guardar y Confirmar" at bounding box center [202, 339] width 97 height 10
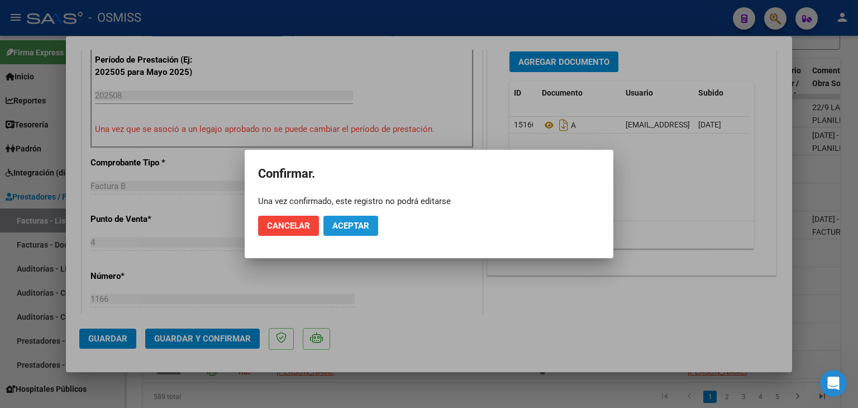
click at [351, 227] on span "Aceptar" at bounding box center [350, 226] width 37 height 10
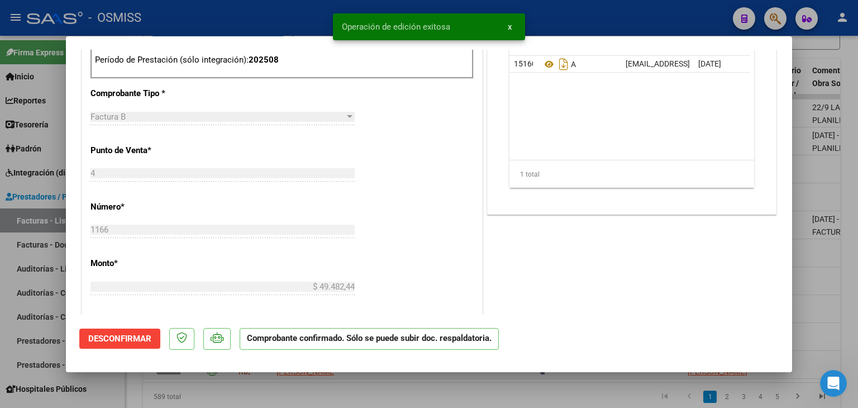
click at [279, 396] on div at bounding box center [429, 204] width 858 height 408
type input "$ 0,00"
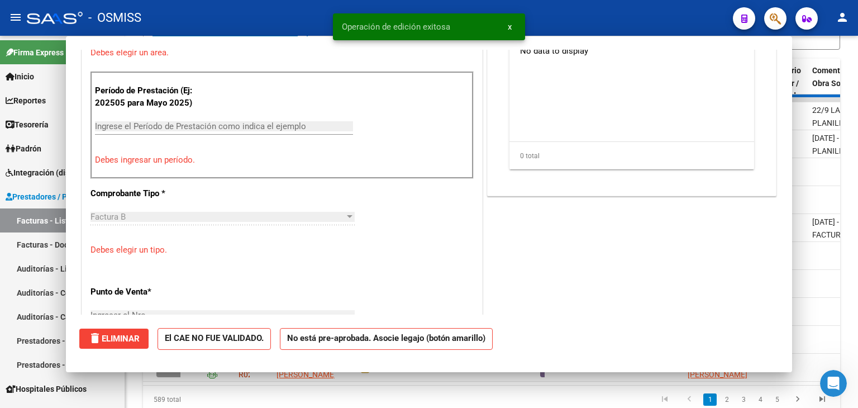
scroll to position [377, 0]
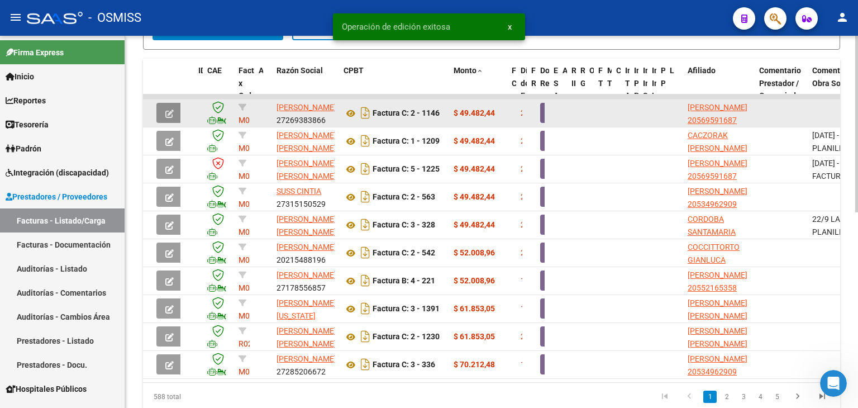
click at [167, 110] on icon "button" at bounding box center [169, 114] width 8 height 8
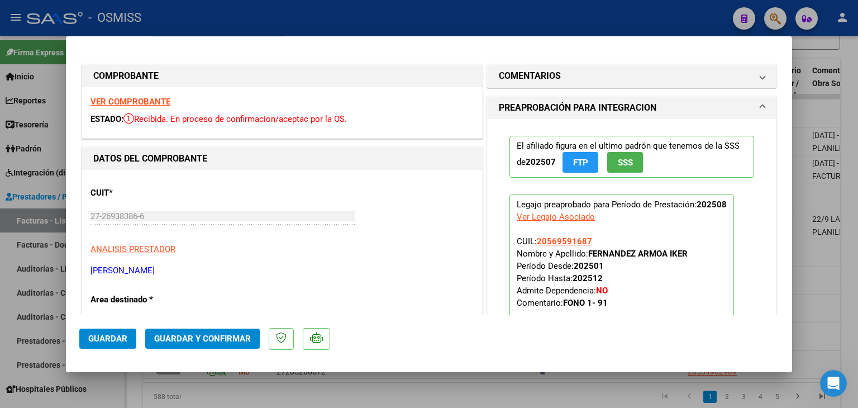
click at [158, 97] on strong "VER COMPROBANTE" at bounding box center [131, 102] width 80 height 10
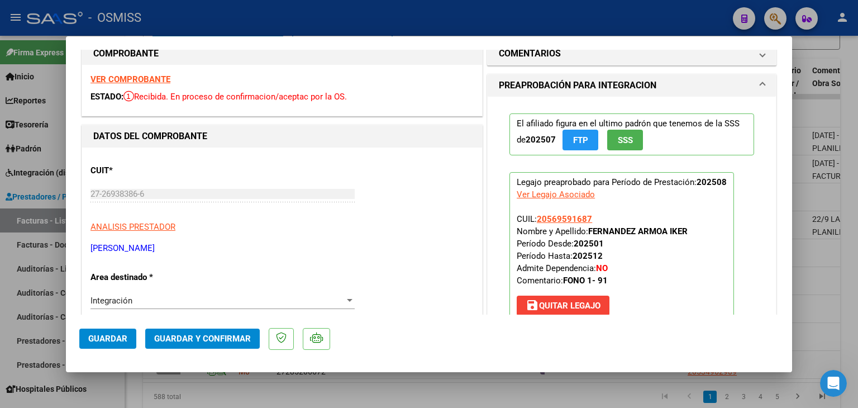
scroll to position [380, 0]
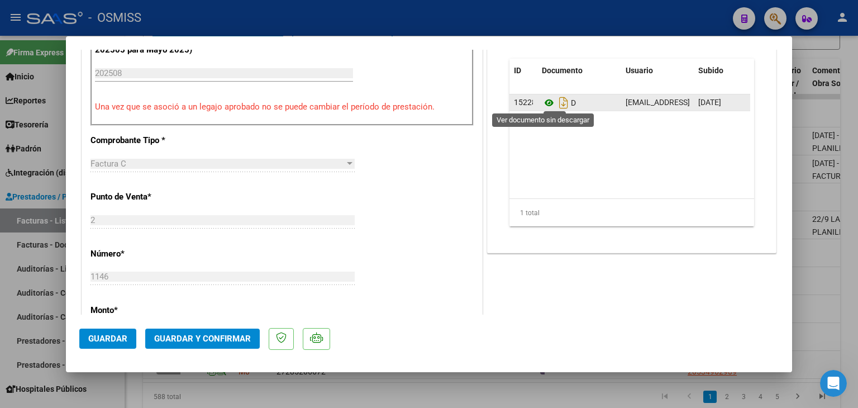
click at [547, 103] on icon at bounding box center [549, 102] width 15 height 13
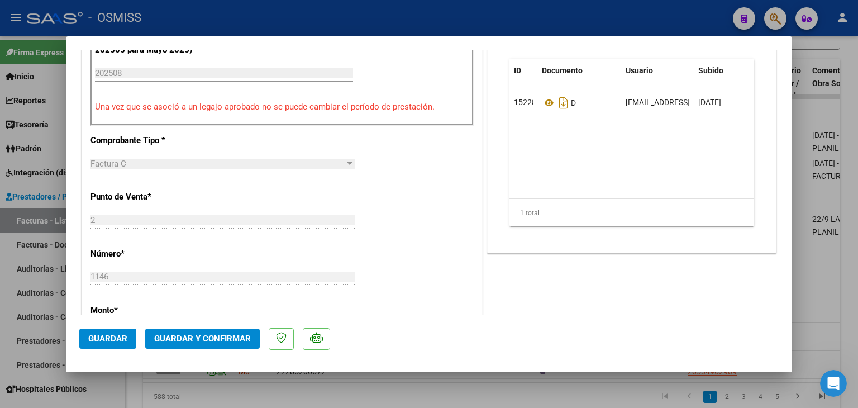
click at [183, 343] on span "Guardar y Confirmar" at bounding box center [202, 339] width 97 height 10
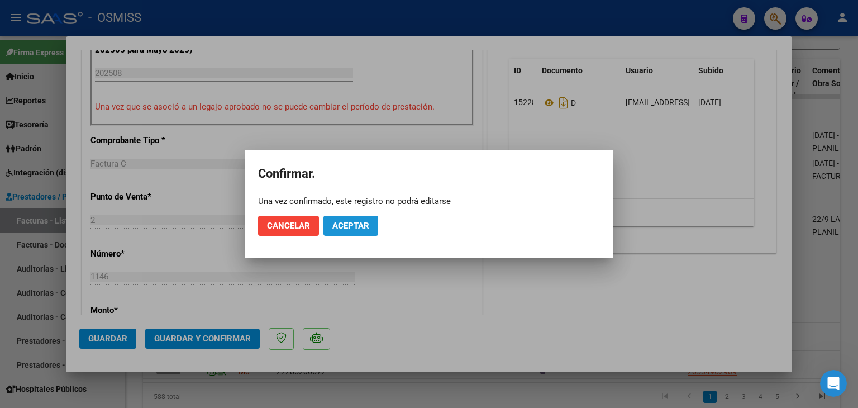
click at [355, 231] on button "Aceptar" at bounding box center [351, 226] width 55 height 20
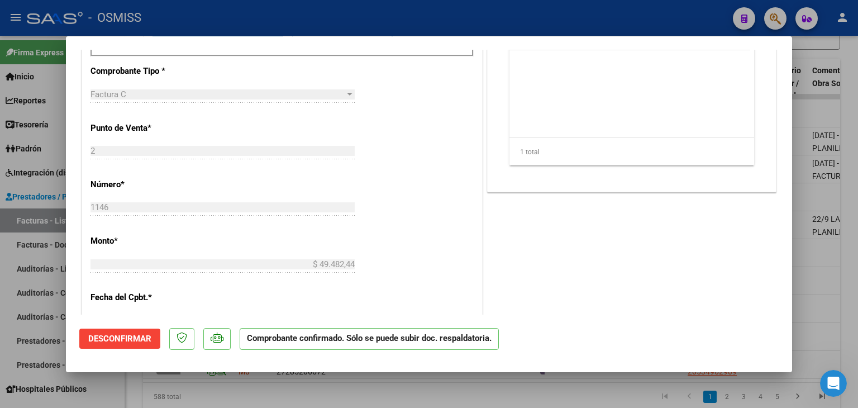
click at [203, 398] on div at bounding box center [429, 204] width 858 height 408
type input "$ 0,00"
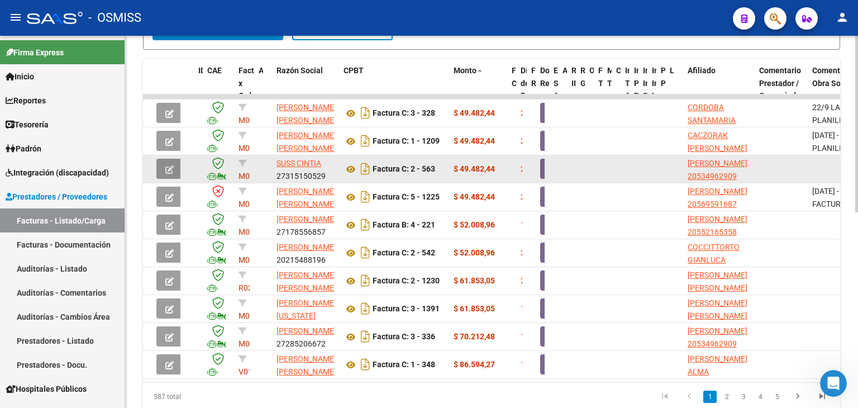
click at [167, 165] on icon "button" at bounding box center [169, 169] width 8 height 8
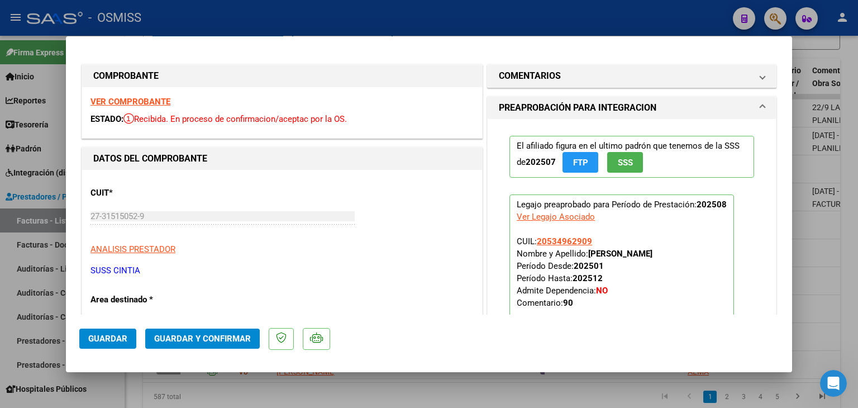
click at [154, 100] on strong "VER COMPROBANTE" at bounding box center [131, 102] width 80 height 10
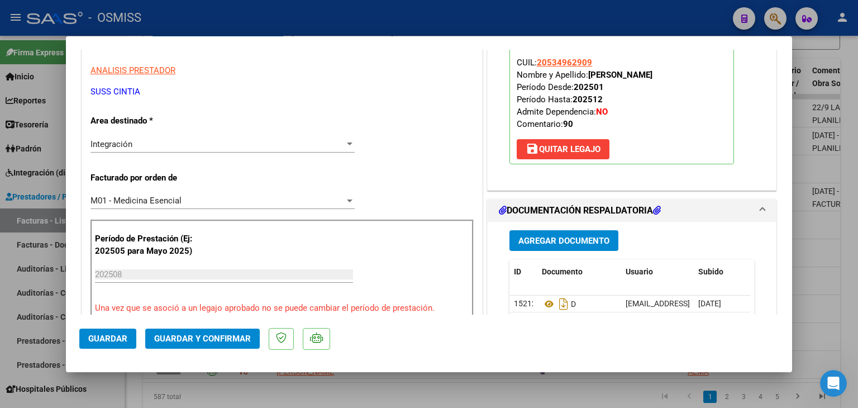
scroll to position [291, 0]
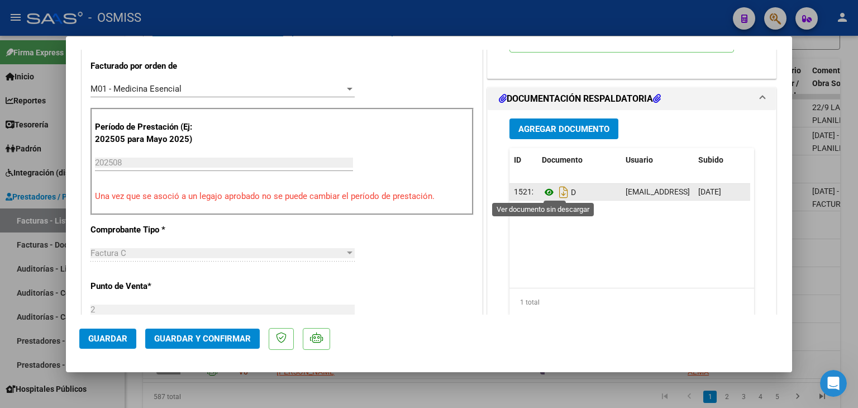
click at [542, 194] on icon at bounding box center [549, 192] width 15 height 13
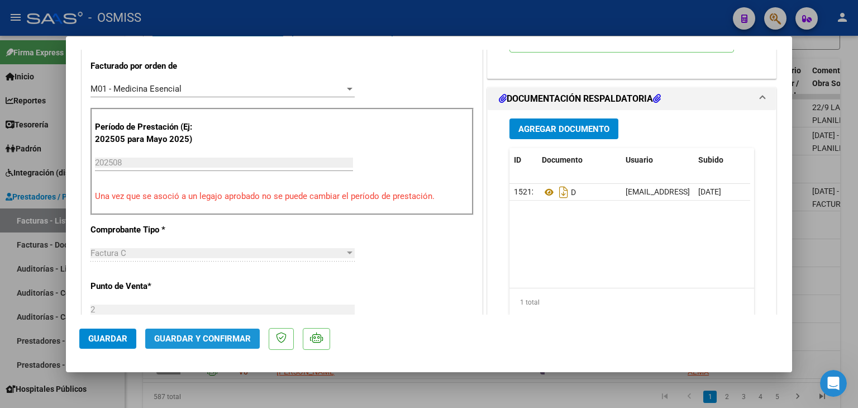
click at [224, 345] on button "Guardar y Confirmar" at bounding box center [202, 339] width 115 height 20
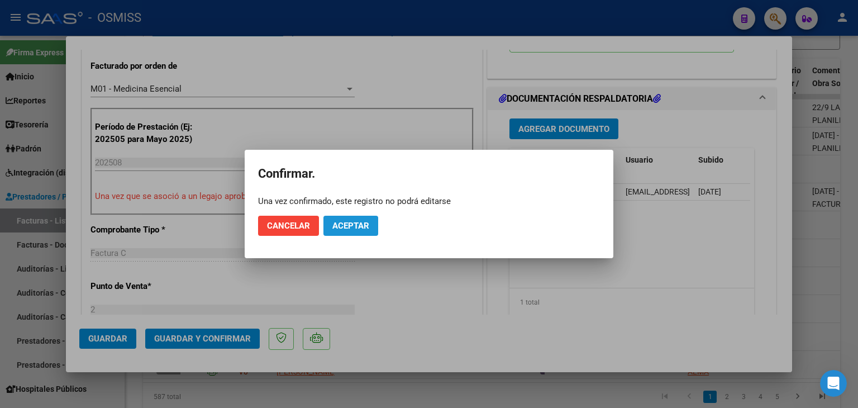
click at [361, 216] on button "Aceptar" at bounding box center [351, 226] width 55 height 20
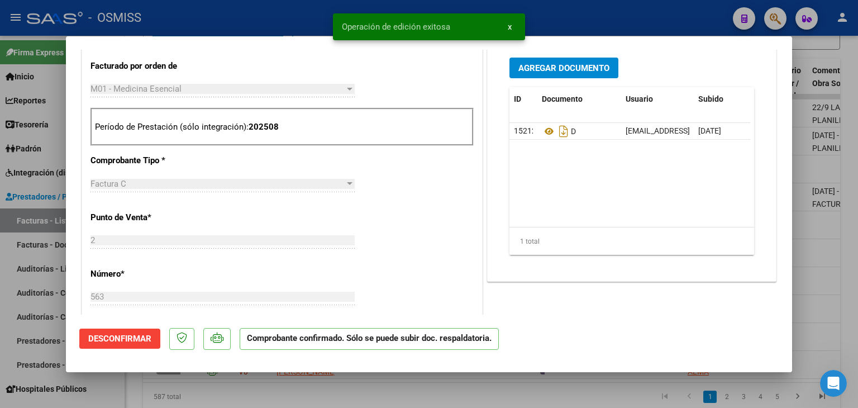
click at [338, 389] on div at bounding box center [429, 204] width 858 height 408
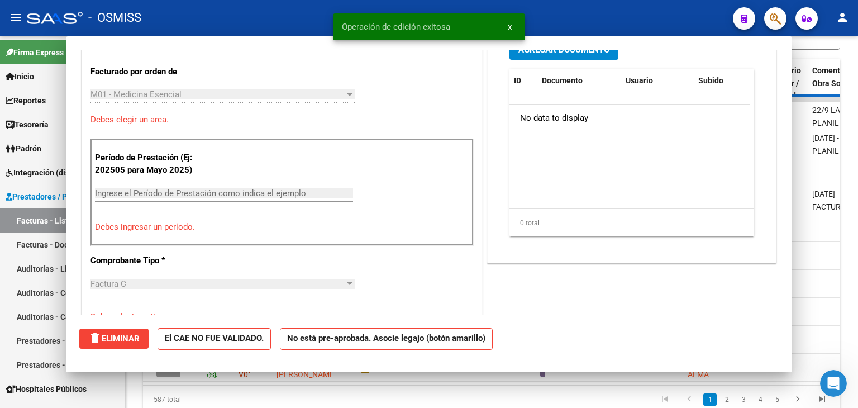
scroll to position [0, 0]
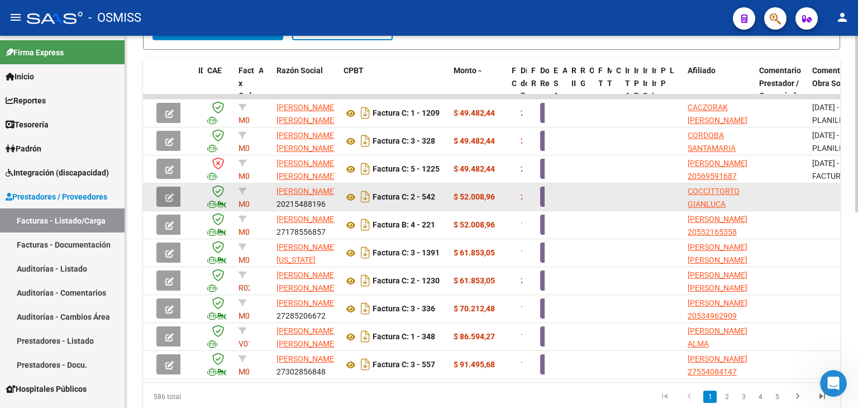
click at [165, 196] on button "button" at bounding box center [169, 197] width 26 height 20
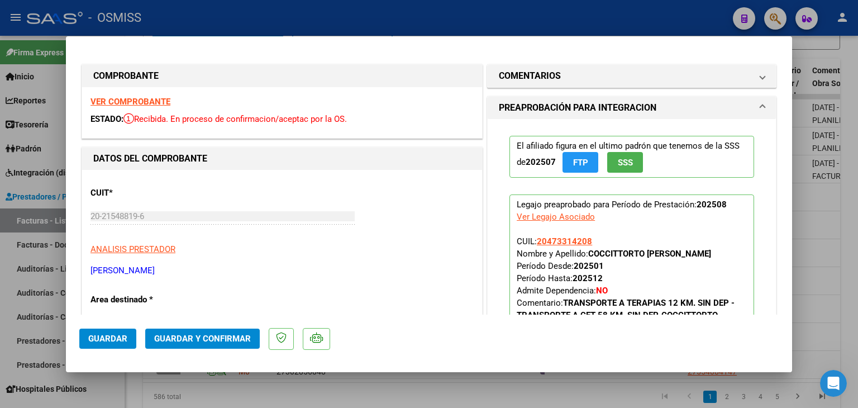
click at [308, 397] on div at bounding box center [429, 204] width 858 height 408
type input "$ 0,00"
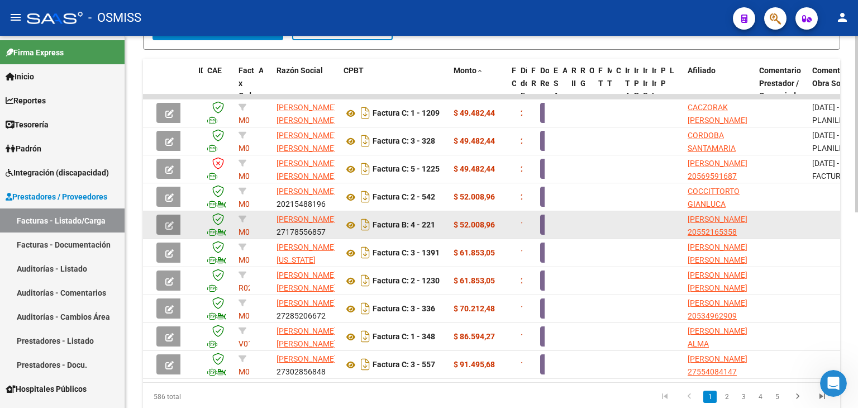
click at [173, 221] on icon "button" at bounding box center [169, 225] width 8 height 8
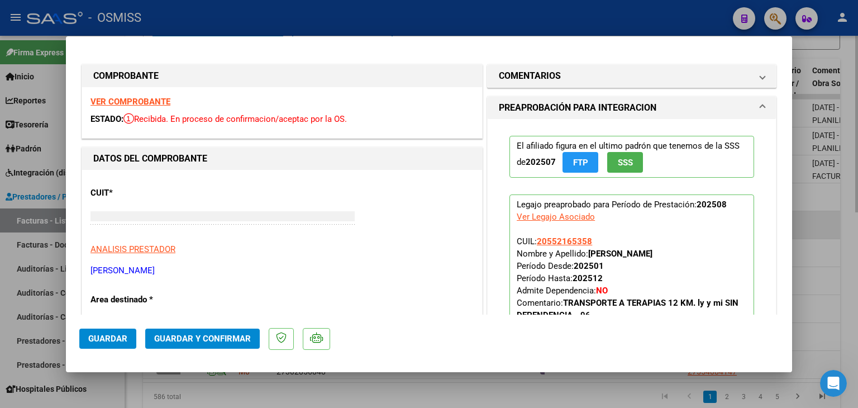
type input "$ 0,00"
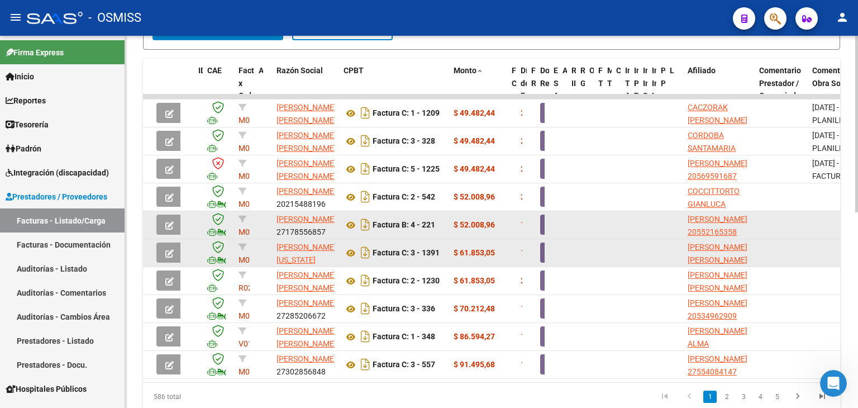
click at [168, 249] on icon "button" at bounding box center [169, 253] width 8 height 8
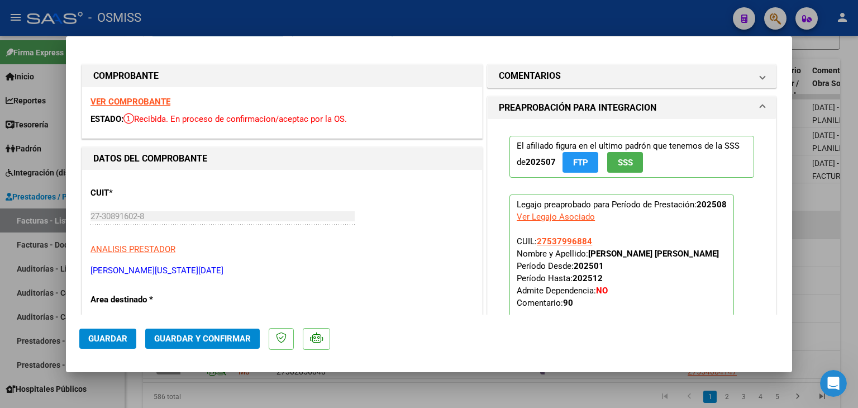
click at [152, 97] on strong "VER COMPROBANTE" at bounding box center [131, 102] width 80 height 10
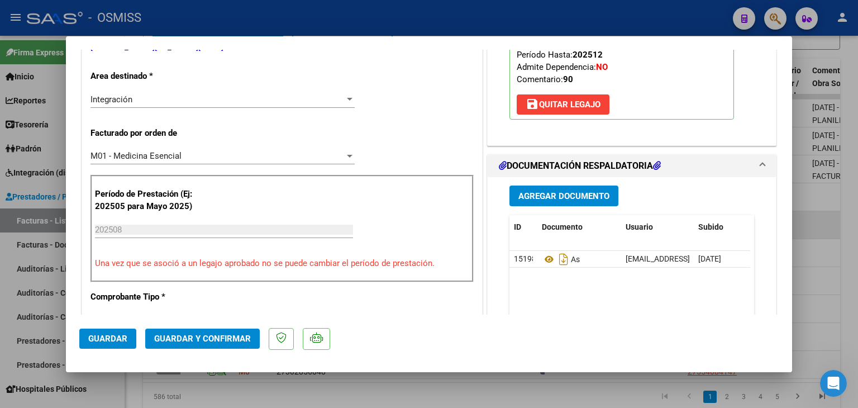
scroll to position [246, 0]
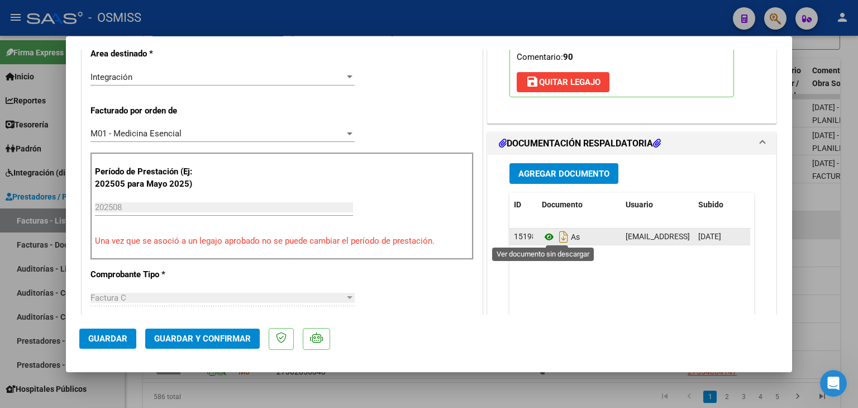
click at [545, 234] on icon at bounding box center [549, 236] width 15 height 13
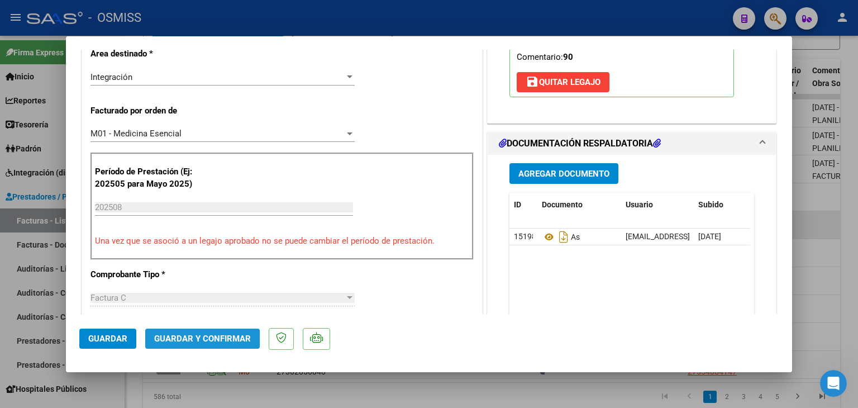
click at [186, 339] on span "Guardar y Confirmar" at bounding box center [202, 339] width 97 height 10
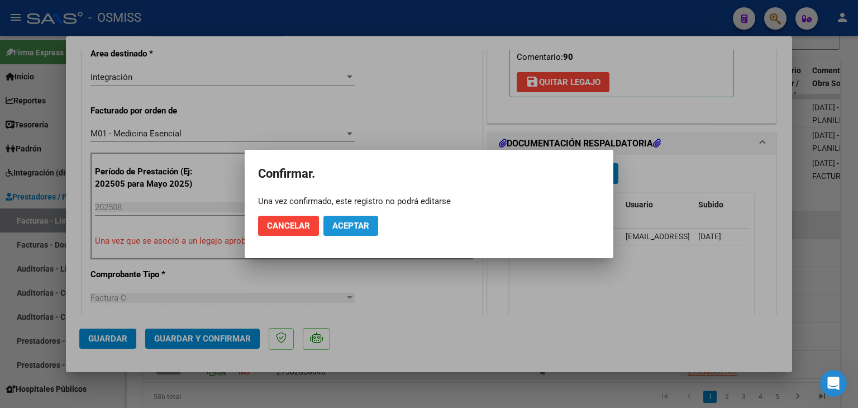
click at [365, 222] on span "Aceptar" at bounding box center [350, 226] width 37 height 10
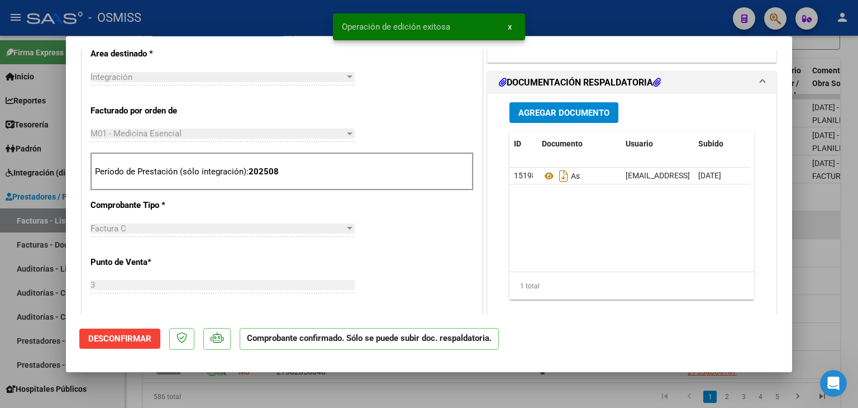
click at [346, 392] on div at bounding box center [429, 204] width 858 height 408
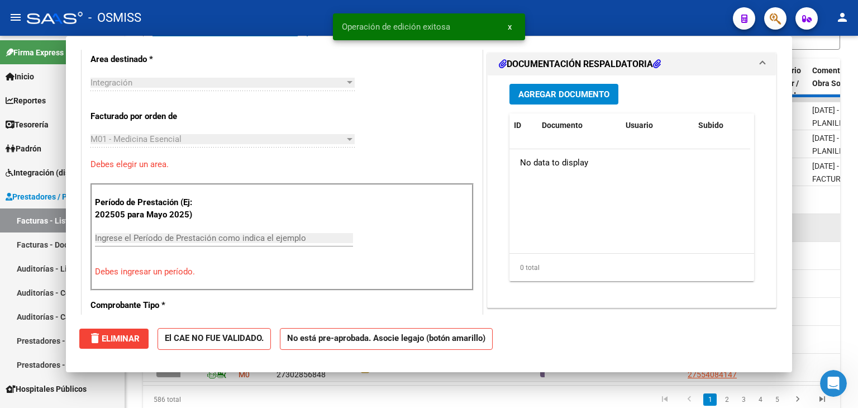
scroll to position [0, 0]
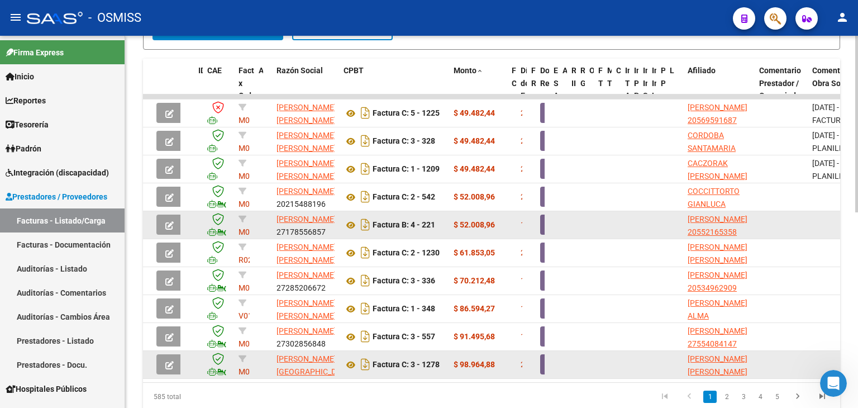
click at [172, 361] on icon "button" at bounding box center [169, 365] width 8 height 8
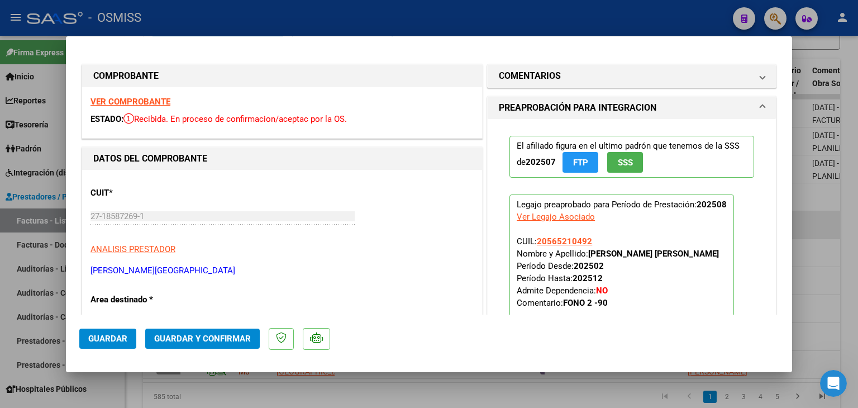
click at [141, 101] on strong "VER COMPROBANTE" at bounding box center [131, 102] width 80 height 10
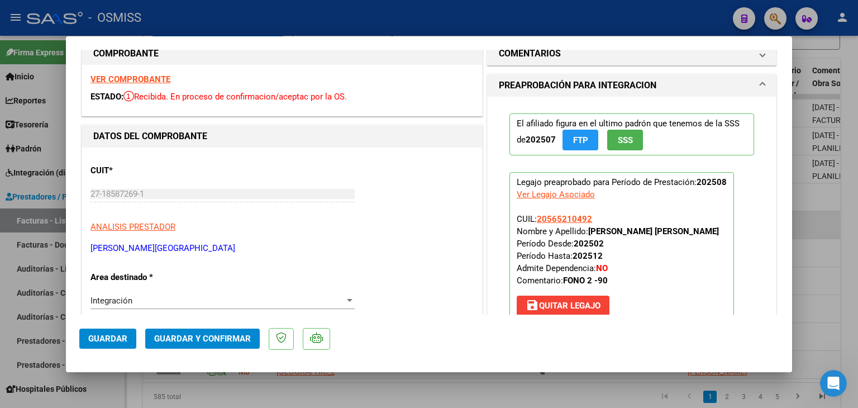
scroll to position [291, 0]
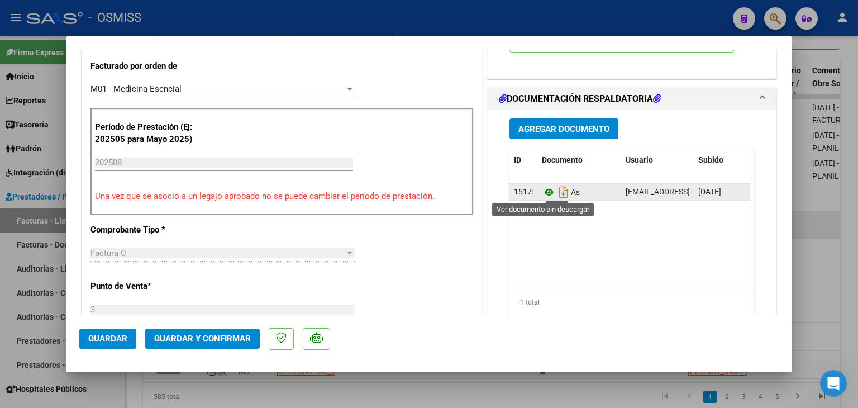
click at [544, 192] on icon at bounding box center [549, 192] width 15 height 13
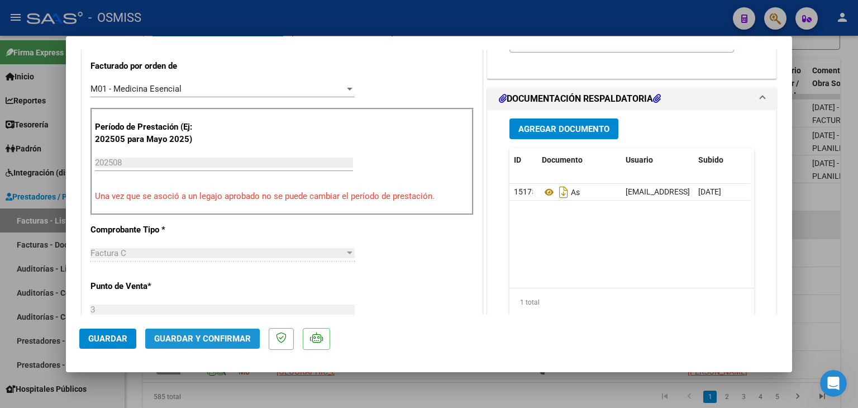
click at [177, 340] on span "Guardar y Confirmar" at bounding box center [202, 339] width 97 height 10
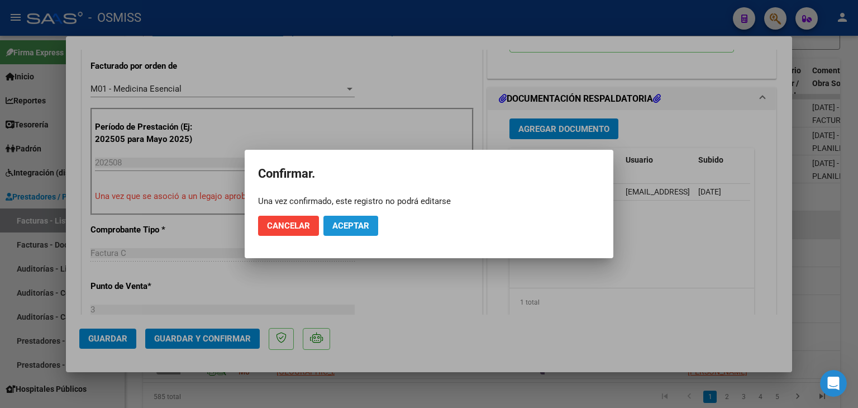
click at [355, 221] on span "Aceptar" at bounding box center [350, 226] width 37 height 10
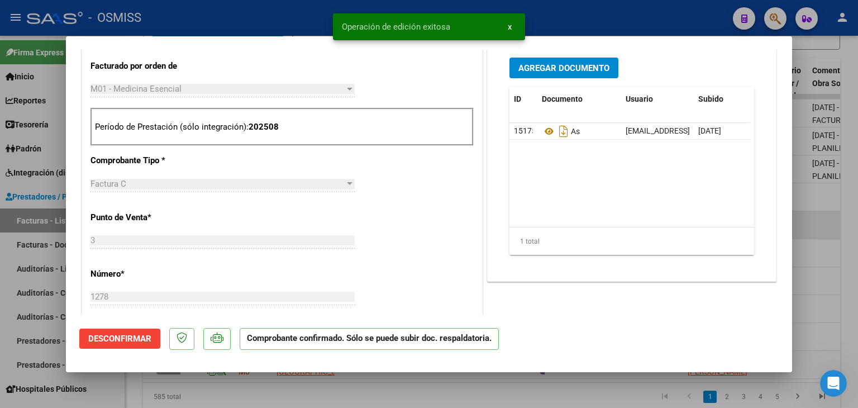
click at [322, 396] on div at bounding box center [429, 204] width 858 height 408
type input "$ 0,00"
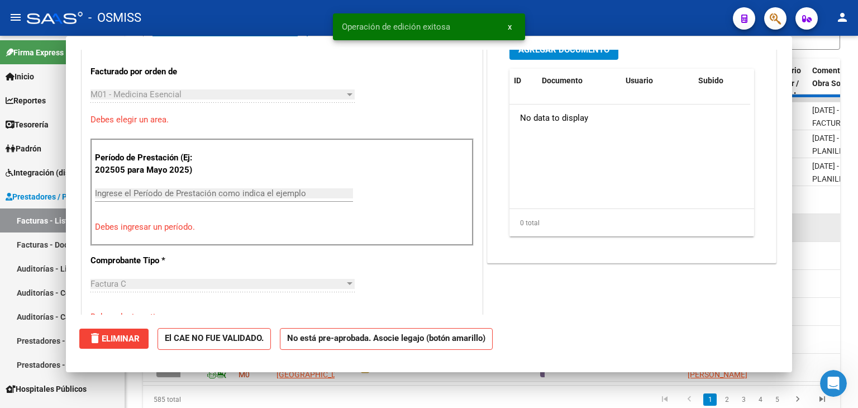
scroll to position [310, 0]
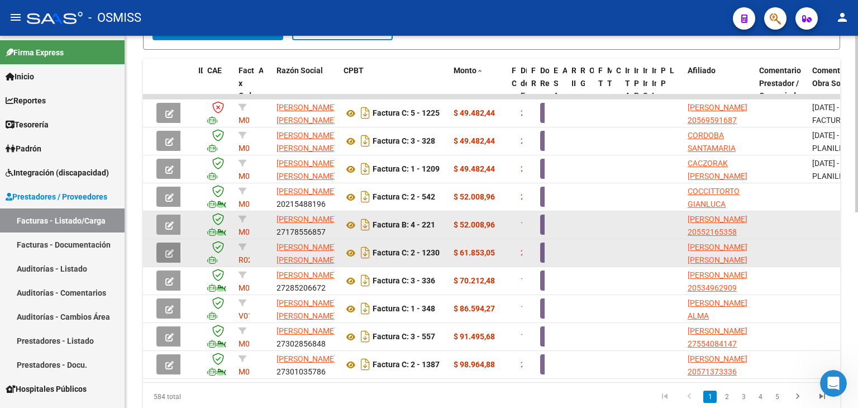
click at [167, 248] on span "button" at bounding box center [169, 253] width 8 height 10
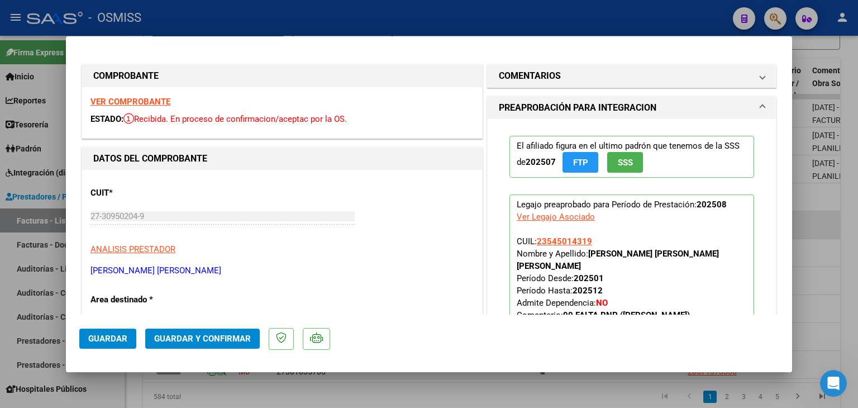
click at [165, 106] on strong "VER COMPROBANTE" at bounding box center [131, 102] width 80 height 10
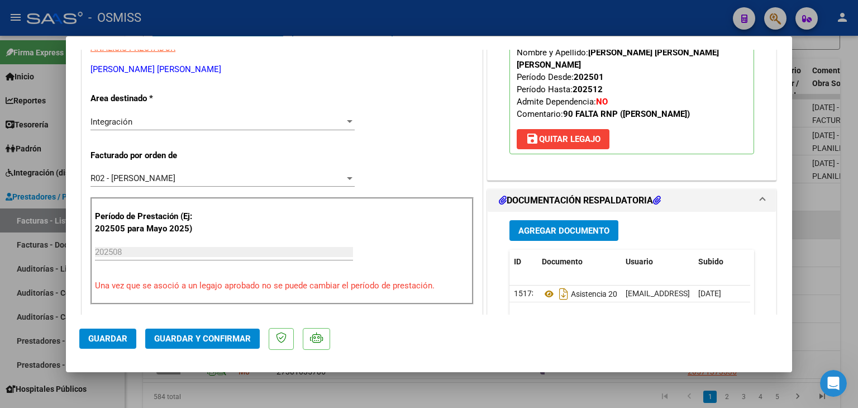
scroll to position [0, 0]
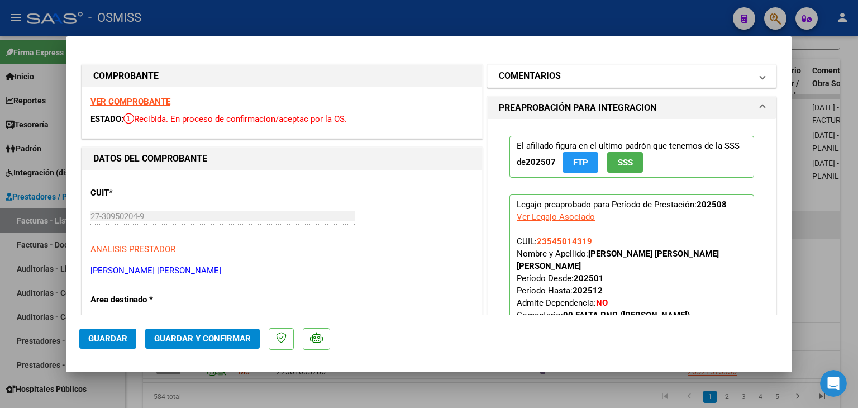
click at [534, 85] on mat-expansion-panel-header "COMENTARIOS" at bounding box center [632, 76] width 288 height 22
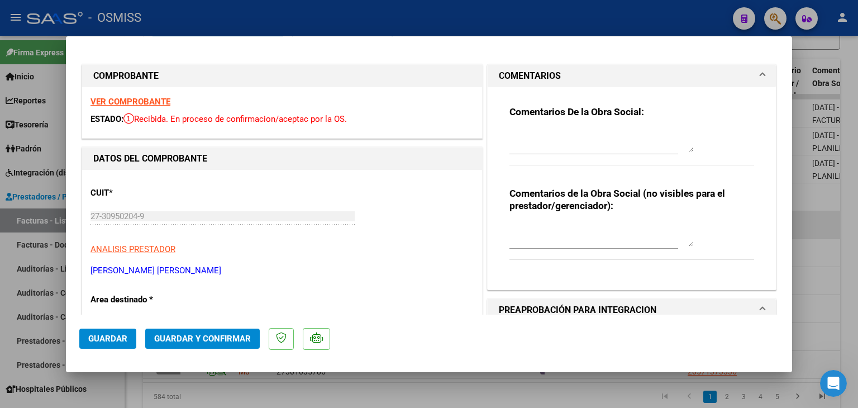
click at [525, 134] on textarea at bounding box center [602, 141] width 184 height 22
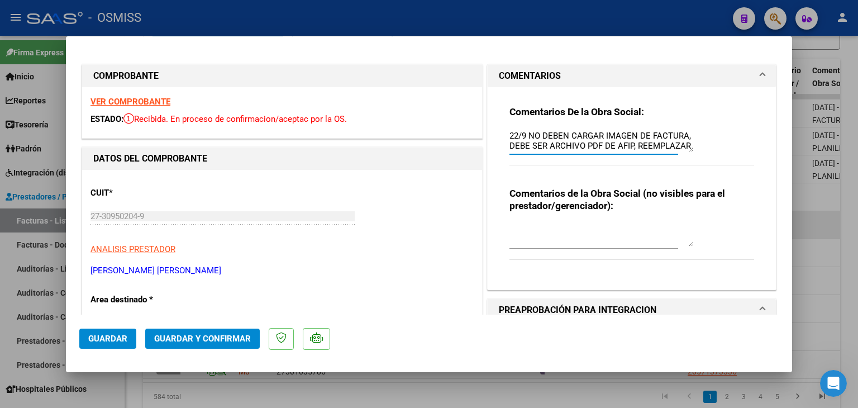
scroll to position [9, 0]
type textarea "22/9 NO DEBEN CARGAR IMAGEN DE FACTURA, DEBE SER ARCHIVO PDF DE AFIP, REEMPLAZA…"
click at [121, 349] on mat-dialog-actions "Guardar Guardar y Confirmar" at bounding box center [429, 337] width 700 height 44
click at [121, 337] on span "Guardar" at bounding box center [107, 339] width 39 height 10
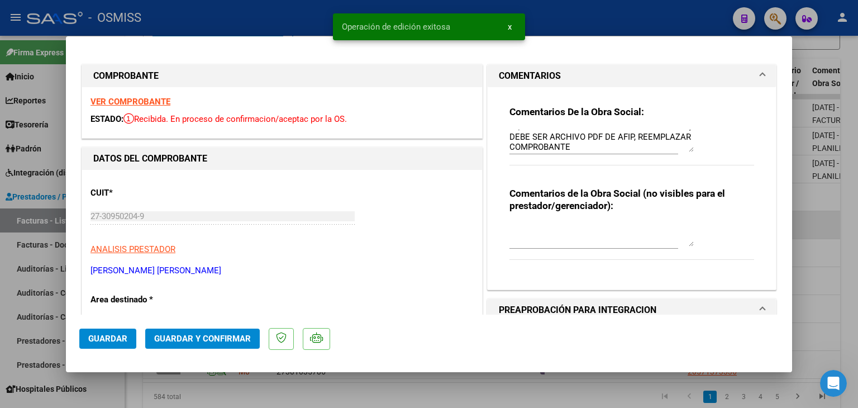
click at [205, 394] on div at bounding box center [429, 204] width 858 height 408
type input "$ 0,00"
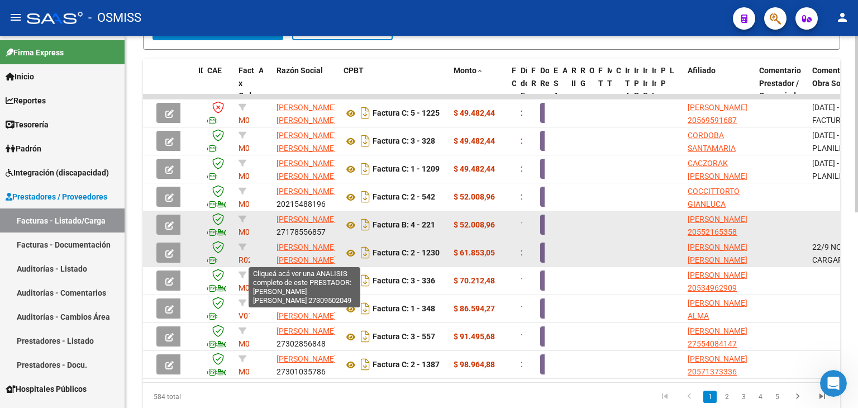
click at [295, 253] on span "[PERSON_NAME] [PERSON_NAME]" at bounding box center [307, 254] width 60 height 22
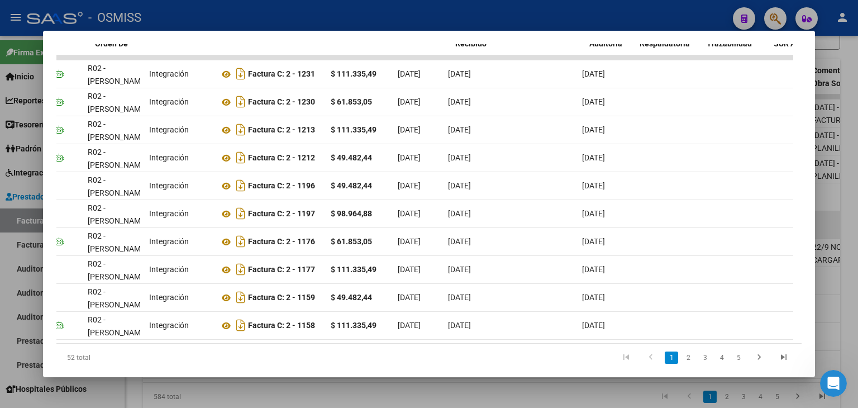
scroll to position [0, 0]
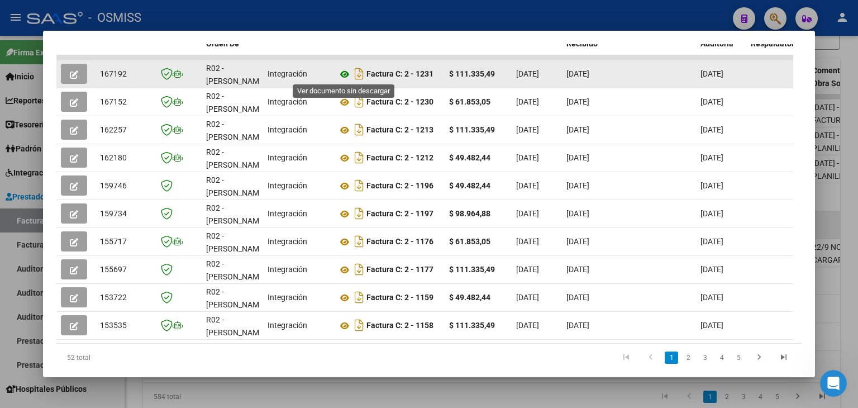
click at [345, 72] on icon at bounding box center [345, 74] width 15 height 13
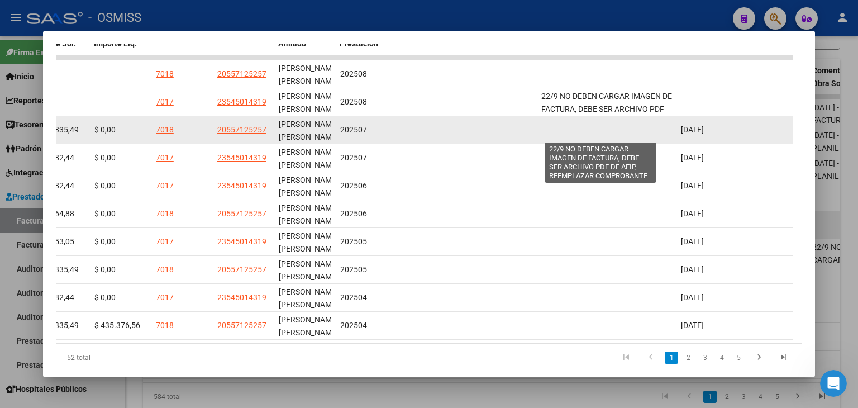
scroll to position [27, 0]
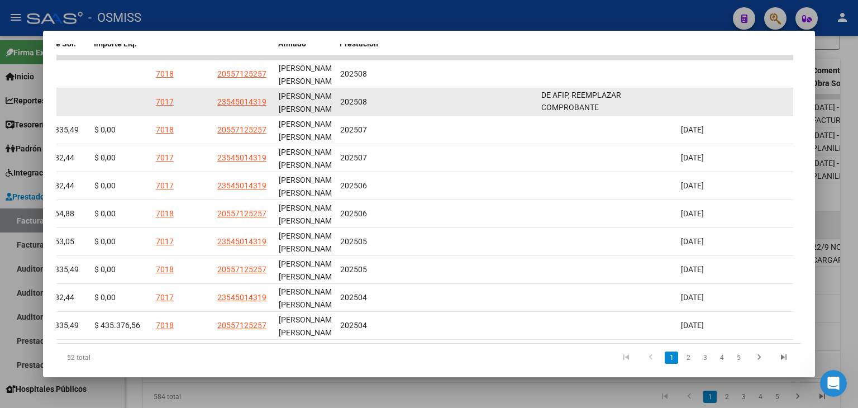
drag, startPoint x: 541, startPoint y: 94, endPoint x: 599, endPoint y: 107, distance: 59.0
click at [599, 107] on div "22/9 NO DEBEN CARGAR IMAGEN DE FACTURA, DEBE SER ARCHIVO PDF DE AFIP, REEMPLAZA…" at bounding box center [606, 101] width 131 height 23
copy span "22/9 NO DEBEN CARGAR IMAGEN DE FACTURA, DEBE SER ARCHIVO PDF DE AFIP, REEMPLAZA…"
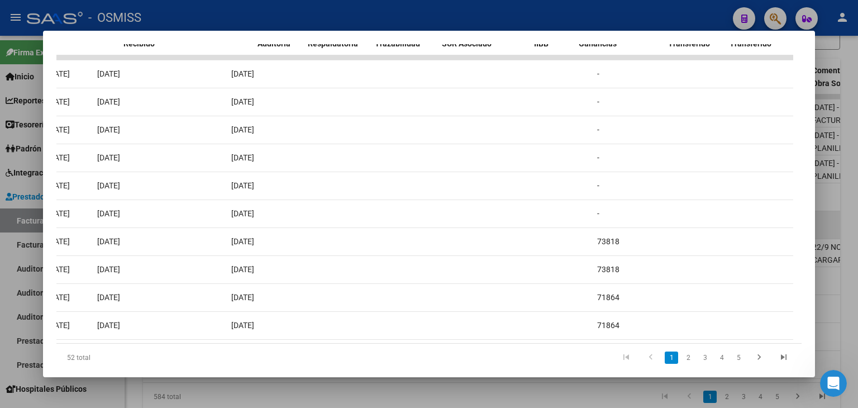
scroll to position [0, 0]
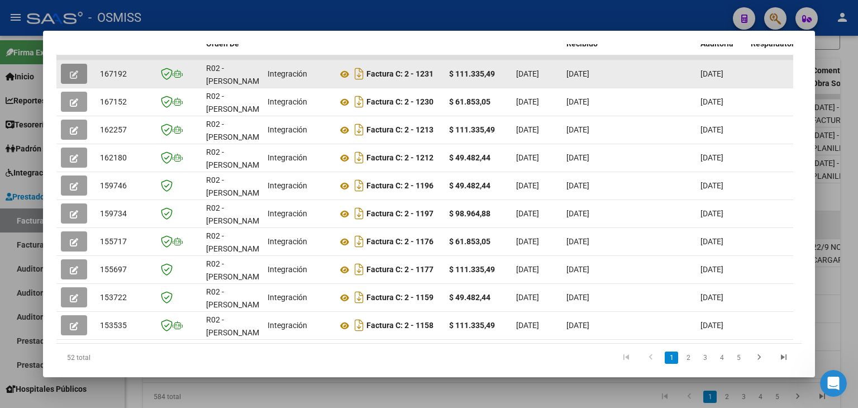
click at [70, 74] on icon "button" at bounding box center [74, 74] width 8 height 8
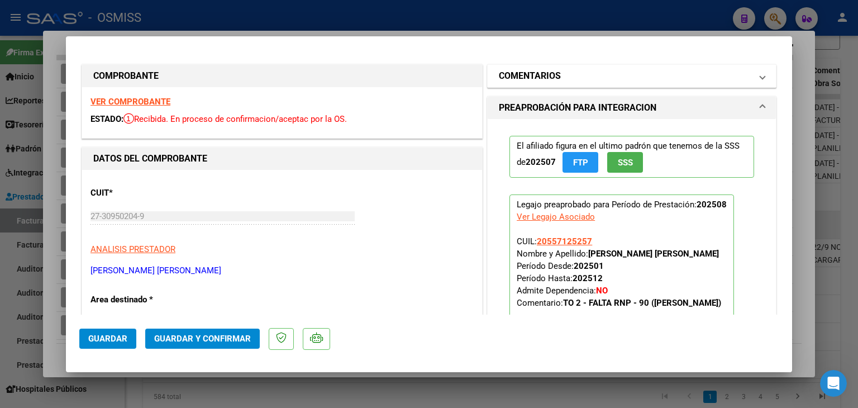
click at [525, 82] on h1 "COMENTARIOS" at bounding box center [530, 75] width 62 height 13
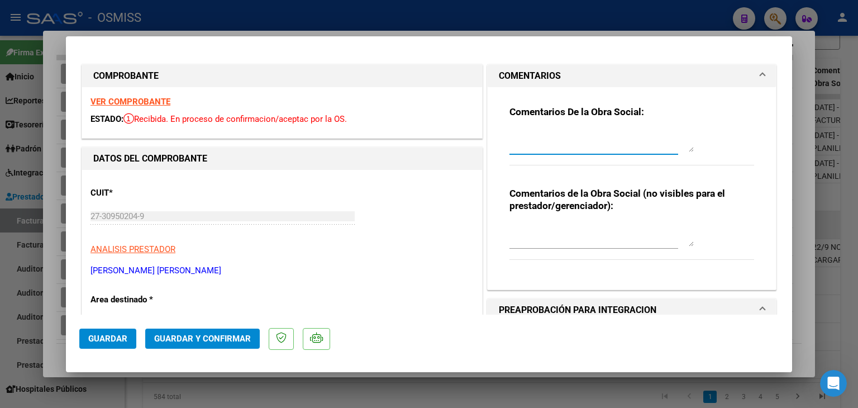
paste textarea "22/9 NO DEBEN CARGAR IMAGEN DE FACTURA, DEBE SER ARCHIVO PDF DE AFIP, REEMPLAZA…"
type textarea "22/9 NO DEBEN CARGAR IMAGEN DE FACTURA, DEBE SER ARCHIVO PDF DE AFIP, REEMPLAZA…"
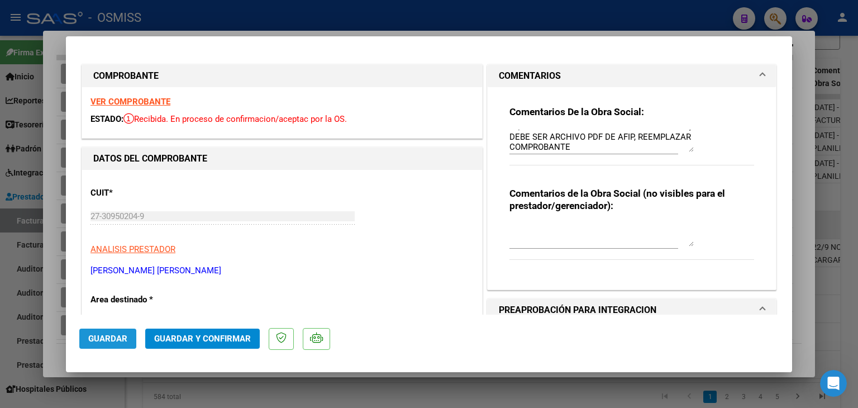
click at [114, 334] on span "Guardar" at bounding box center [107, 339] width 39 height 10
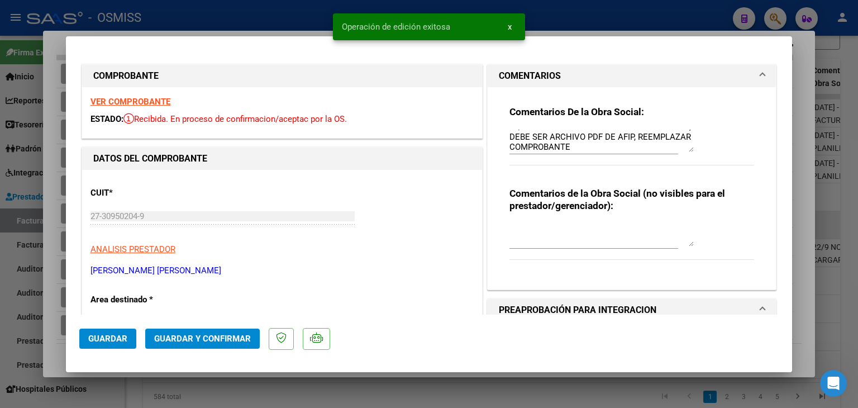
click at [131, 386] on div at bounding box center [429, 204] width 858 height 408
type input "$ 0,00"
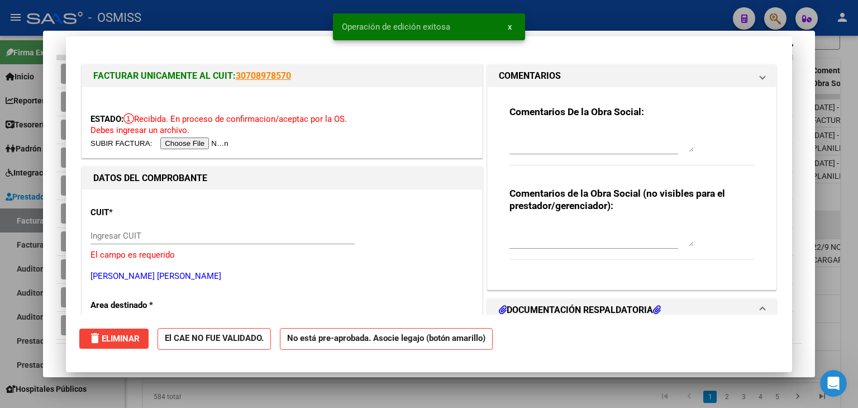
scroll to position [0, 0]
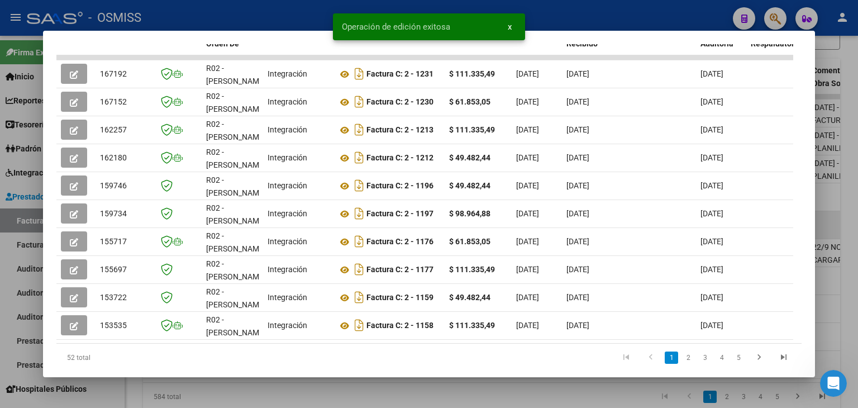
click at [131, 386] on div at bounding box center [429, 204] width 858 height 408
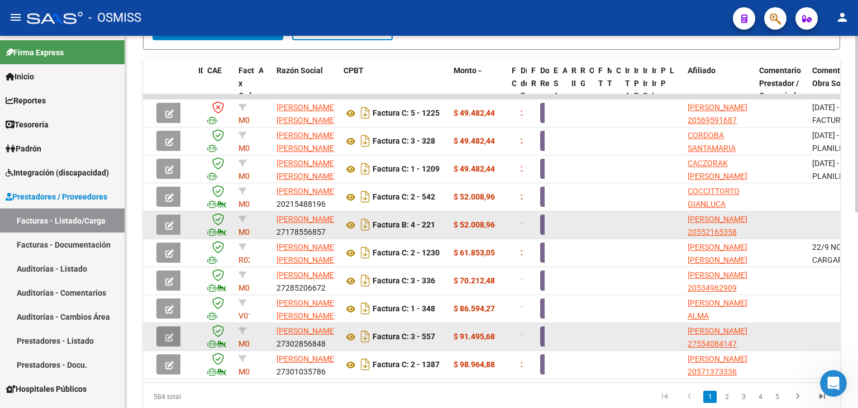
click at [173, 334] on icon "button" at bounding box center [169, 337] width 8 height 8
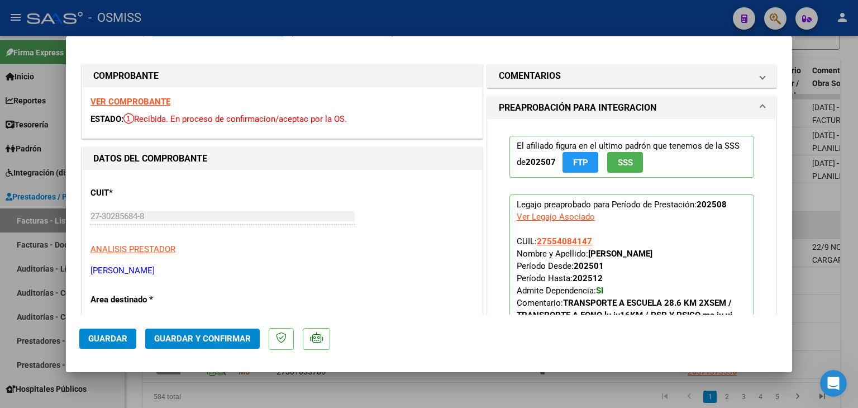
click at [192, 397] on div at bounding box center [429, 204] width 858 height 408
type input "$ 0,00"
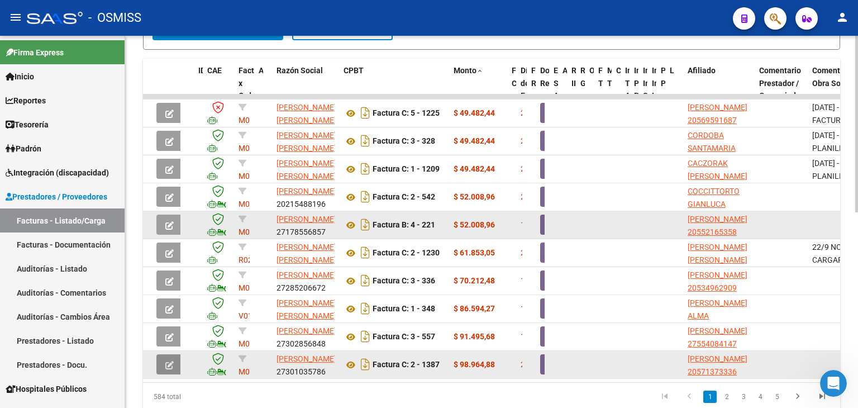
click at [171, 361] on icon "button" at bounding box center [169, 365] width 8 height 8
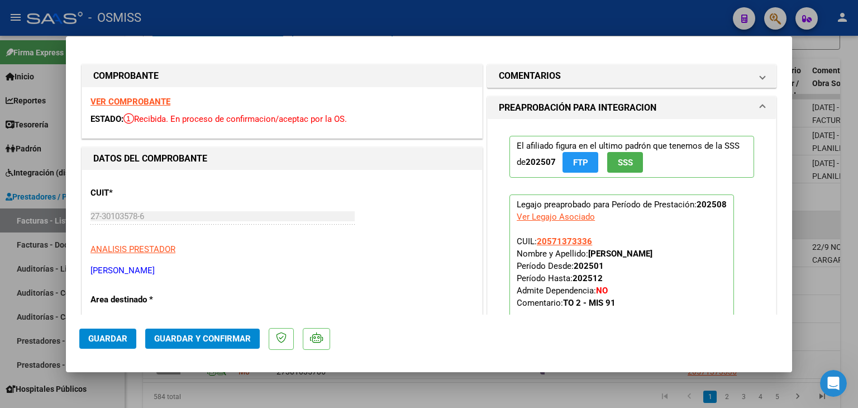
click at [137, 100] on strong "VER COMPROBANTE" at bounding box center [131, 102] width 80 height 10
click at [790, 315] on mat-dialog-container "COMPROBANTE VER COMPROBANTE ESTADO: Recibida. En proceso de confirmacion/acepta…" at bounding box center [429, 204] width 726 height 336
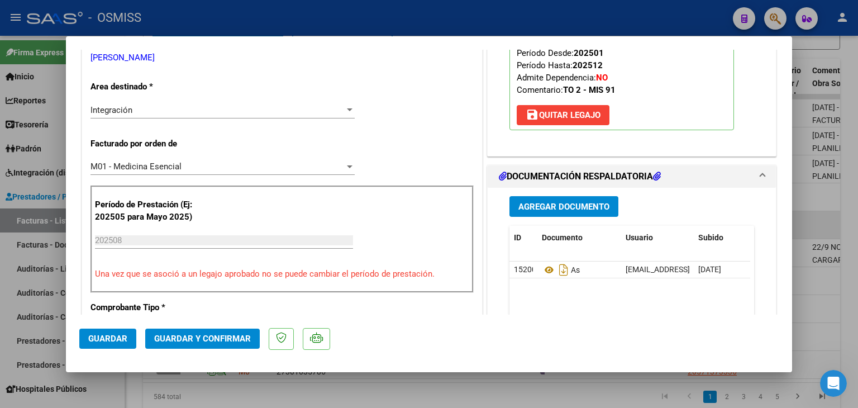
scroll to position [246, 0]
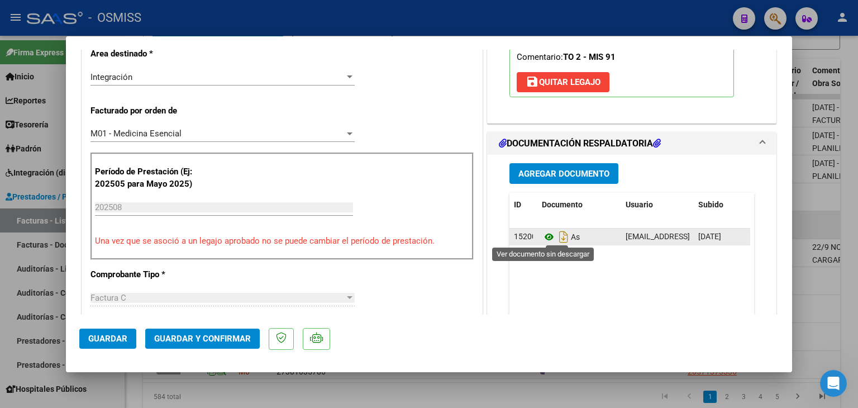
click at [544, 236] on icon at bounding box center [549, 236] width 15 height 13
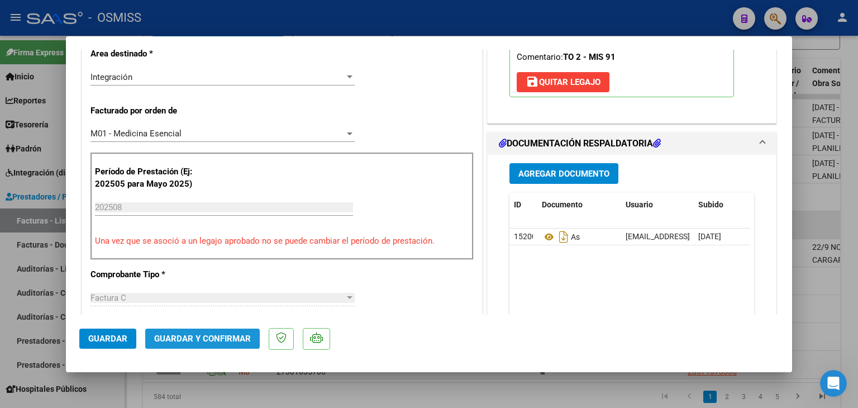
click at [228, 336] on span "Guardar y Confirmar" at bounding box center [202, 339] width 97 height 10
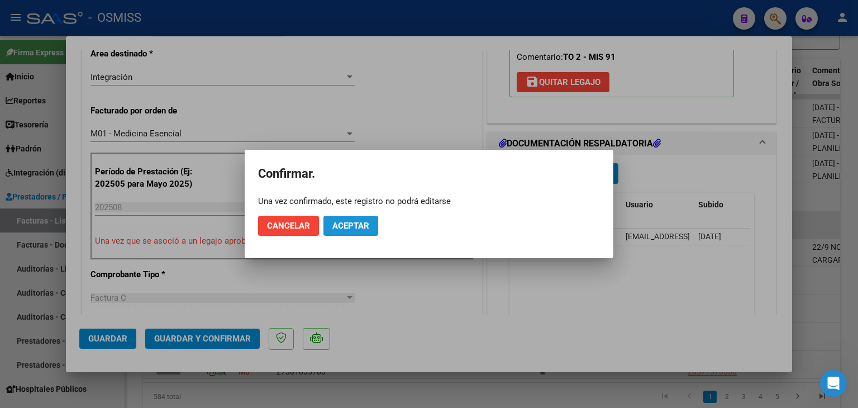
click at [366, 230] on span "Aceptar" at bounding box center [350, 226] width 37 height 10
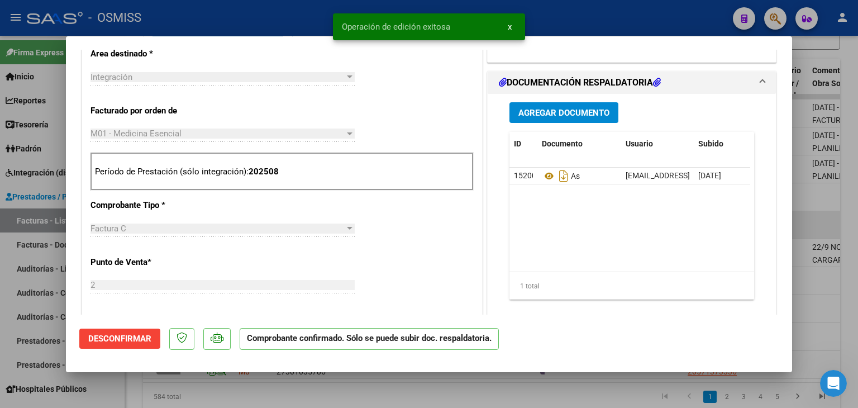
click at [379, 398] on div at bounding box center [429, 204] width 858 height 408
type input "$ 0,00"
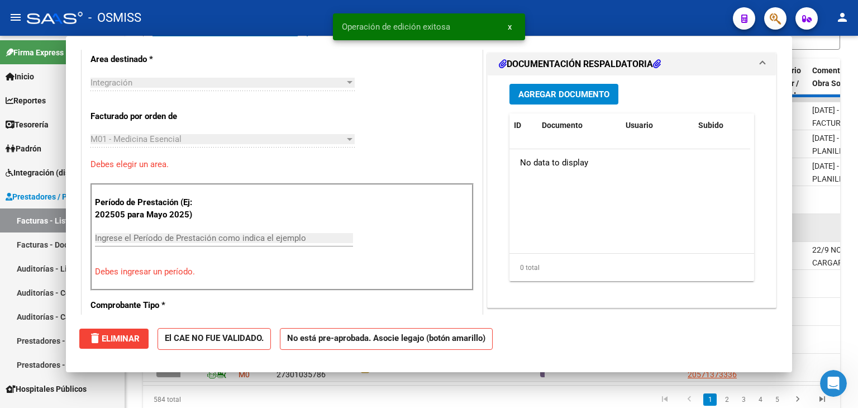
scroll to position [265, 0]
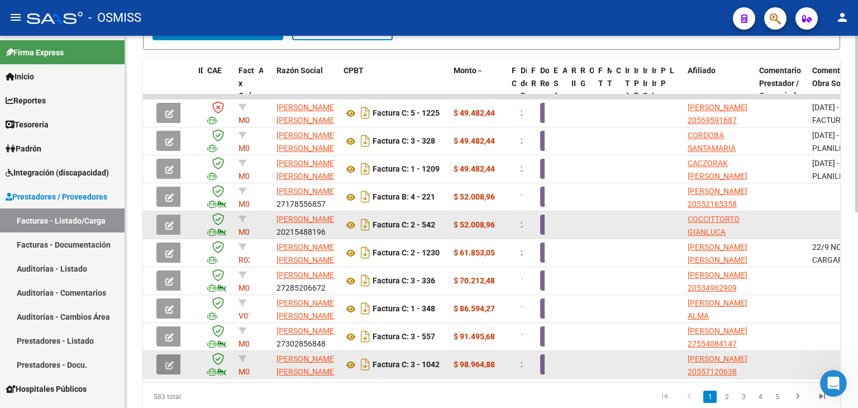
click at [171, 363] on icon "button" at bounding box center [169, 365] width 8 height 8
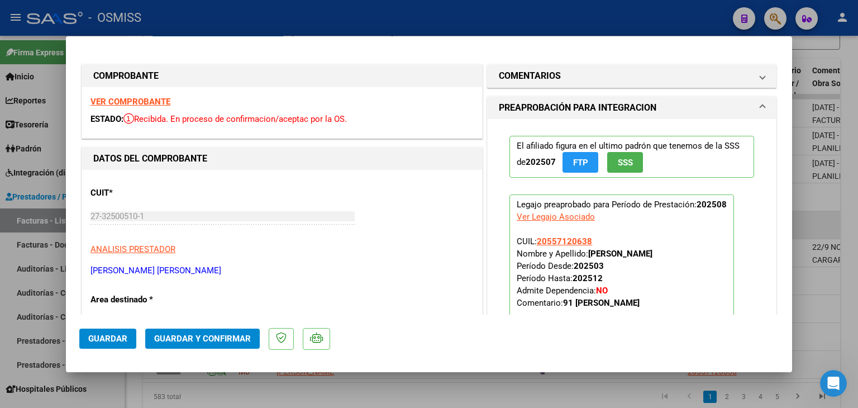
click at [153, 101] on strong "VER COMPROBANTE" at bounding box center [131, 102] width 80 height 10
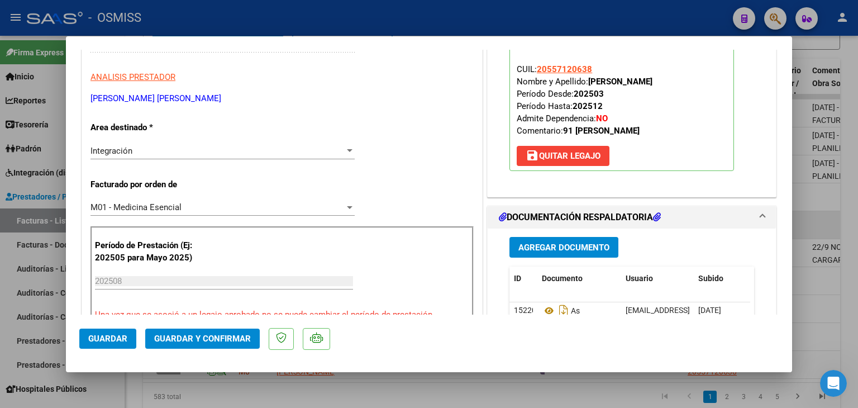
scroll to position [246, 0]
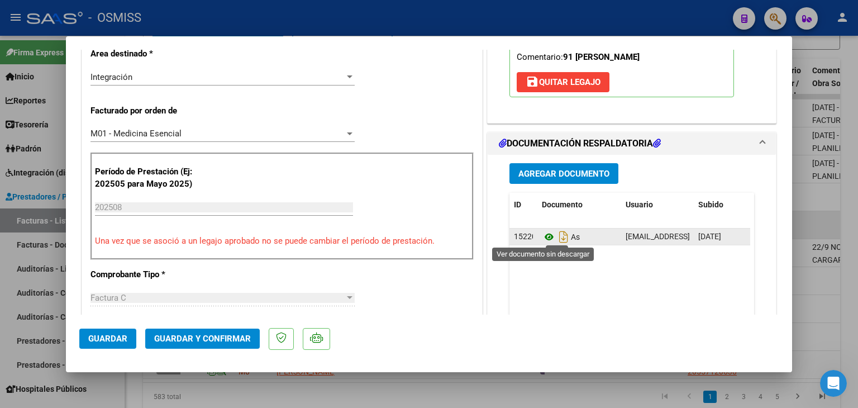
click at [543, 236] on icon at bounding box center [549, 236] width 15 height 13
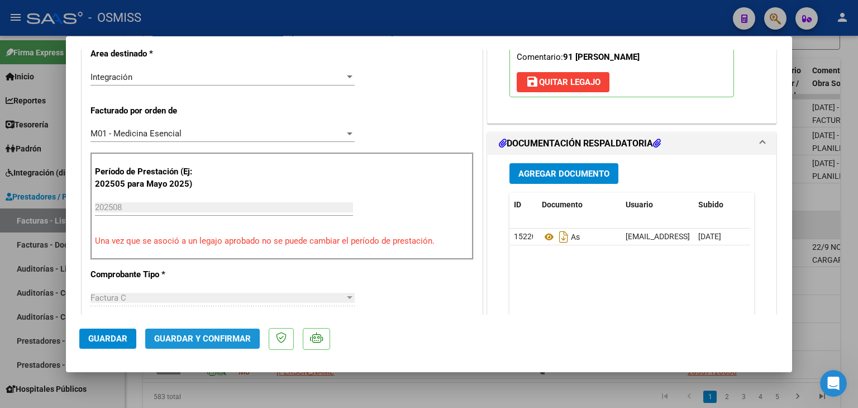
click at [229, 337] on span "Guardar y Confirmar" at bounding box center [202, 339] width 97 height 10
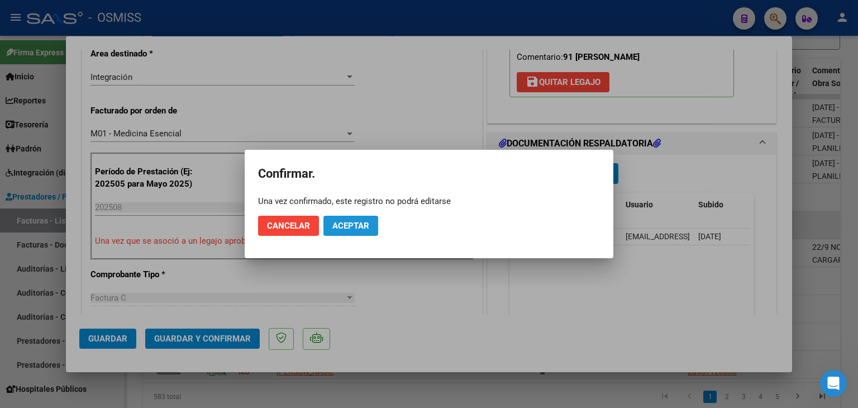
click at [353, 227] on span "Aceptar" at bounding box center [350, 226] width 37 height 10
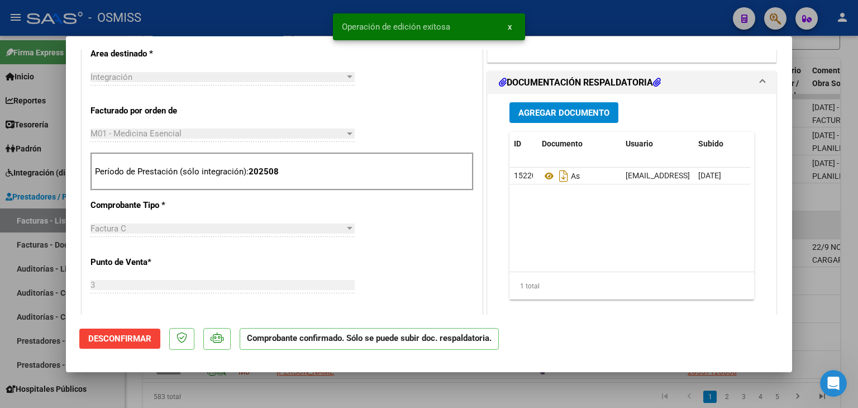
click at [353, 406] on div at bounding box center [429, 204] width 858 height 408
type input "$ 0,00"
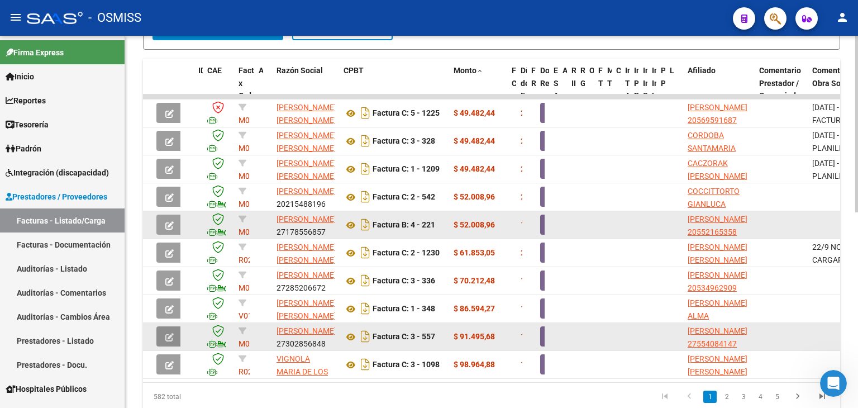
click at [175, 338] on button "button" at bounding box center [169, 336] width 26 height 20
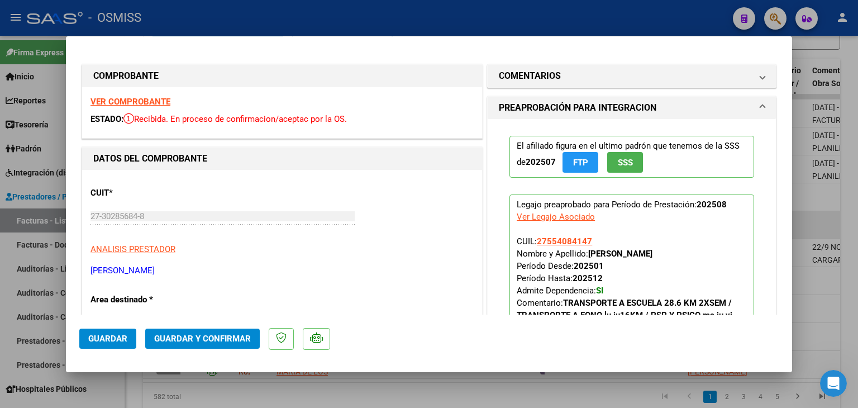
click at [187, 392] on div at bounding box center [429, 204] width 858 height 408
type input "$ 0,00"
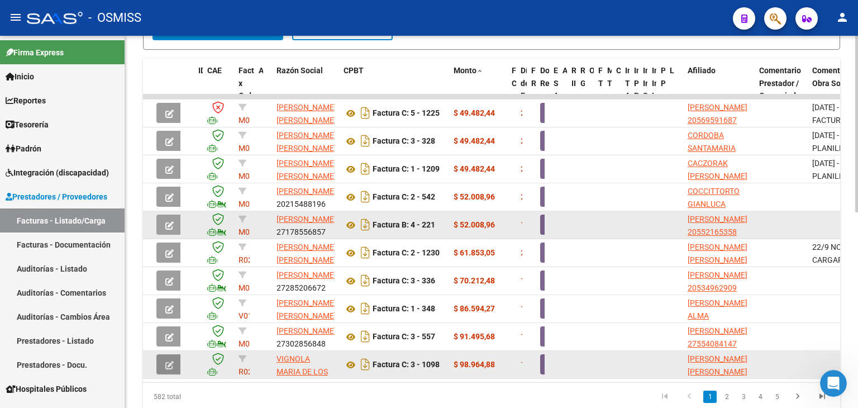
click at [172, 366] on icon "button" at bounding box center [169, 365] width 8 height 8
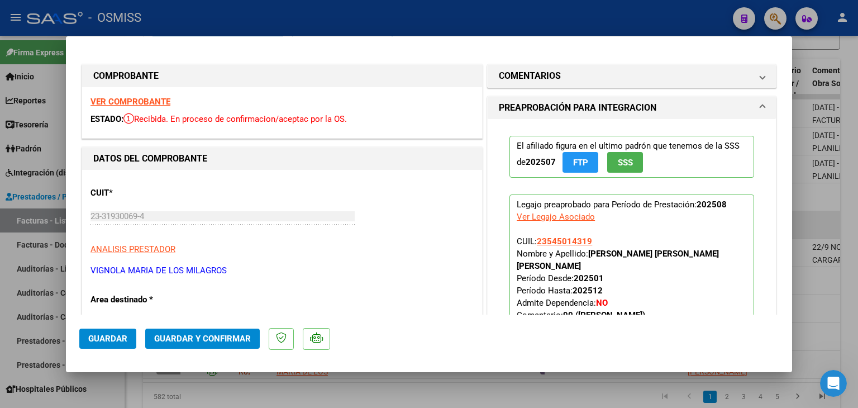
click at [140, 99] on strong "VER COMPROBANTE" at bounding box center [131, 102] width 80 height 10
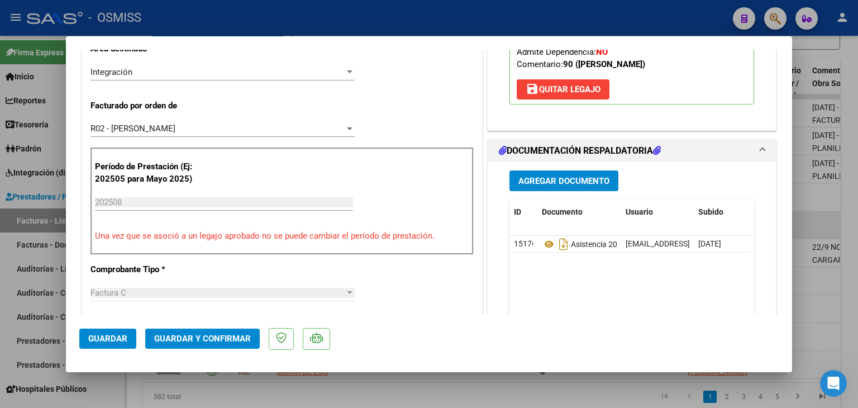
scroll to position [291, 0]
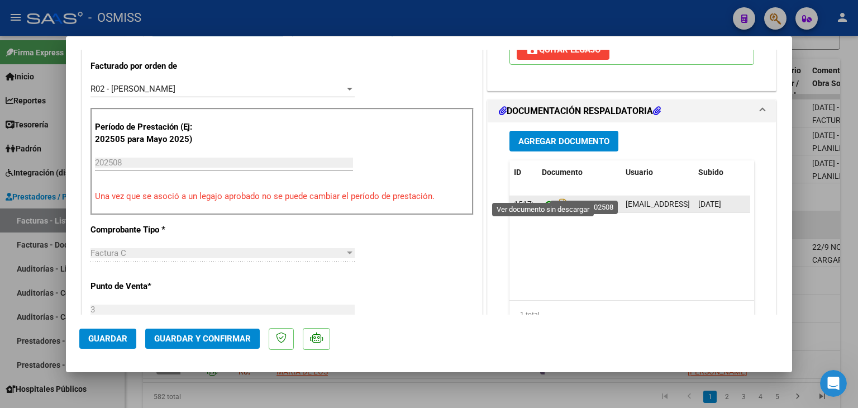
click at [542, 198] on icon at bounding box center [549, 204] width 15 height 13
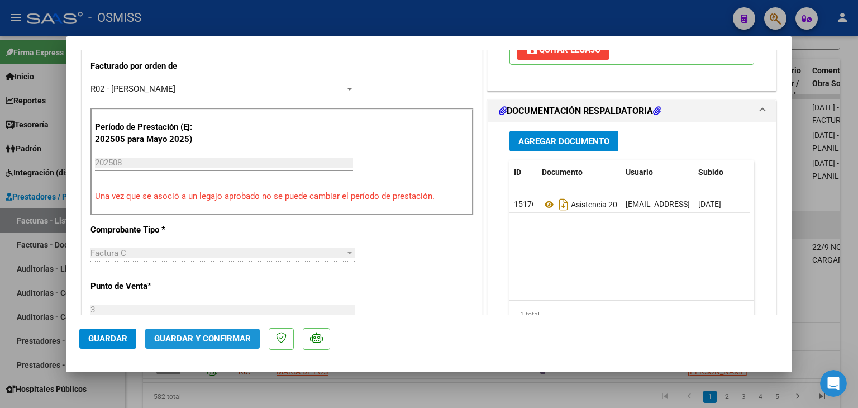
click at [216, 338] on span "Guardar y Confirmar" at bounding box center [202, 339] width 97 height 10
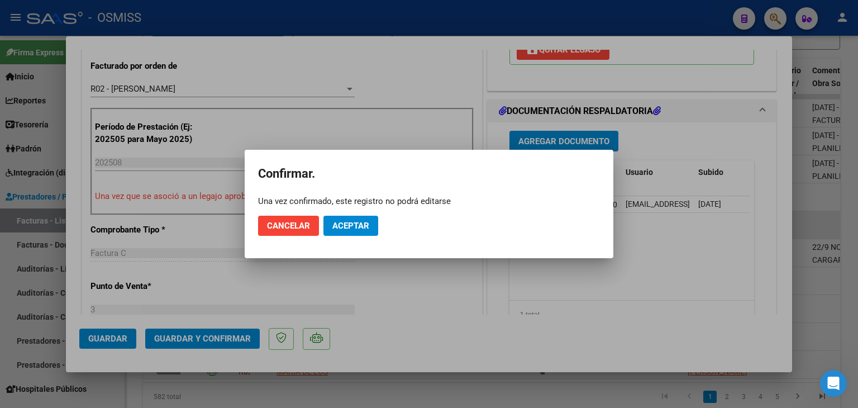
click at [357, 215] on mat-dialog-actions "Cancelar Aceptar" at bounding box center [429, 226] width 342 height 38
click at [357, 217] on button "Aceptar" at bounding box center [351, 226] width 55 height 20
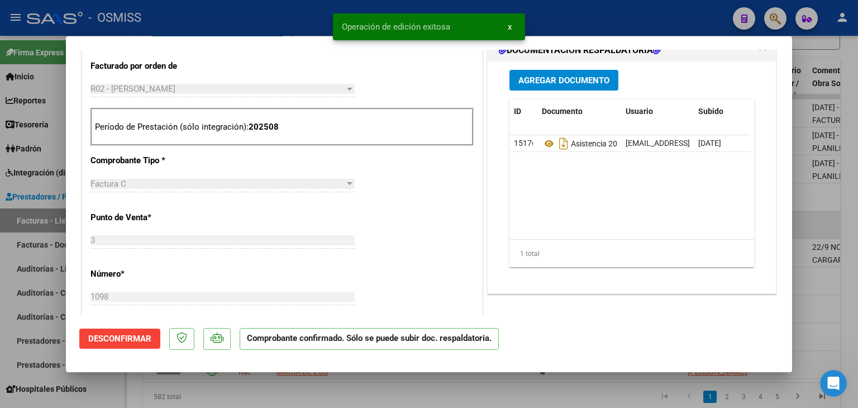
click at [306, 392] on div at bounding box center [429, 204] width 858 height 408
type input "$ 0,00"
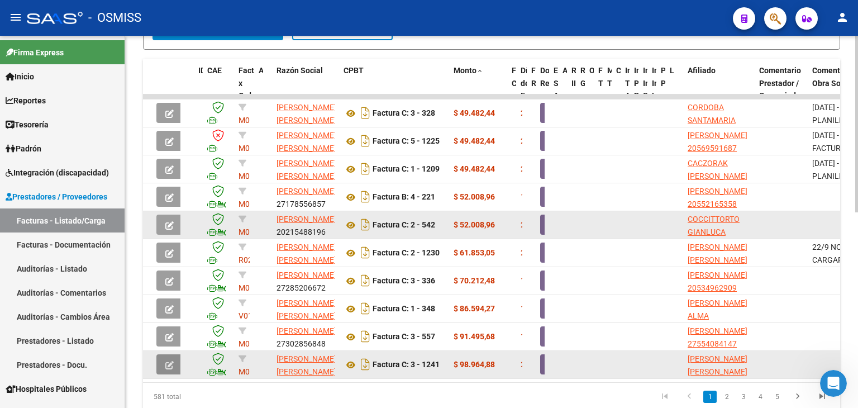
click at [170, 361] on icon "button" at bounding box center [169, 365] width 8 height 8
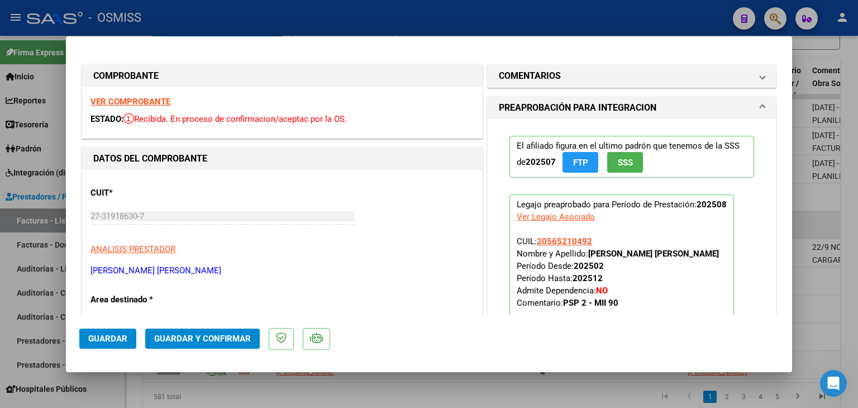
click at [150, 104] on strong "VER COMPROBANTE" at bounding box center [131, 102] width 80 height 10
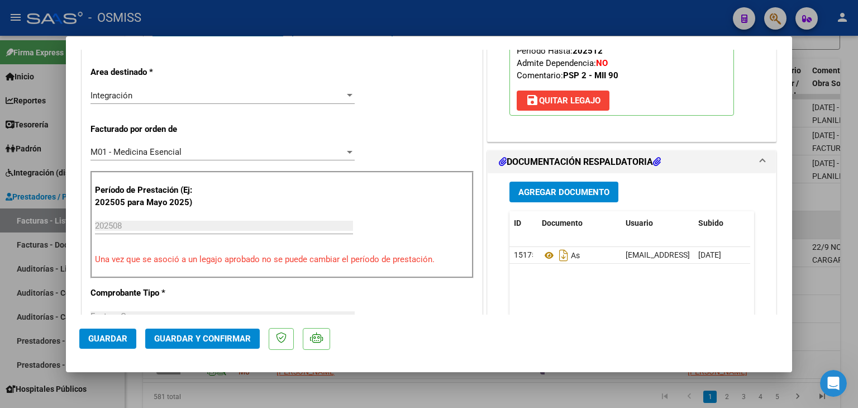
scroll to position [246, 0]
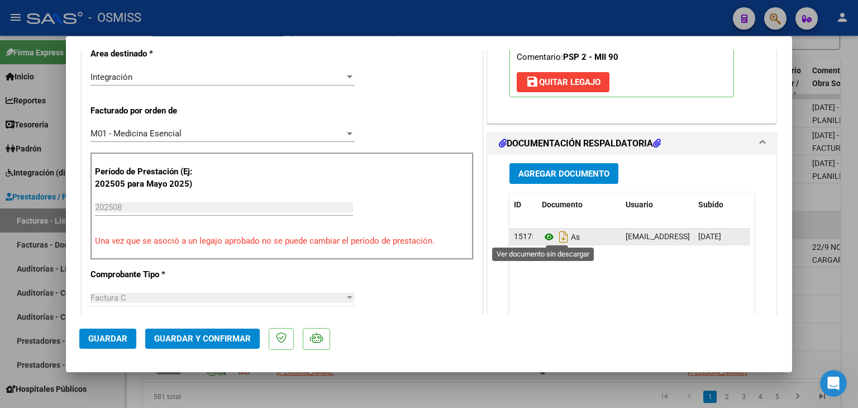
click at [544, 234] on icon at bounding box center [549, 236] width 15 height 13
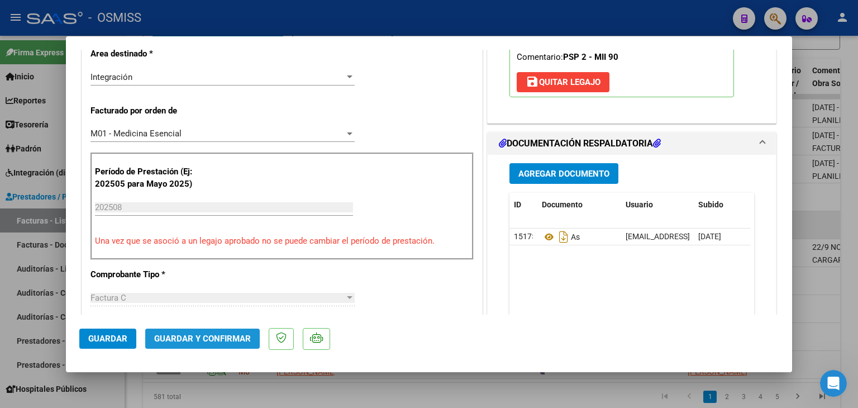
click at [208, 340] on span "Guardar y Confirmar" at bounding box center [202, 339] width 97 height 10
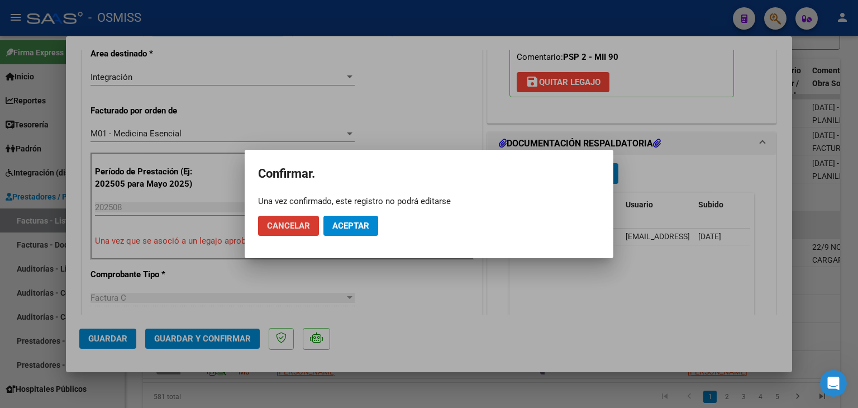
click at [351, 226] on span "Aceptar" at bounding box center [350, 226] width 37 height 10
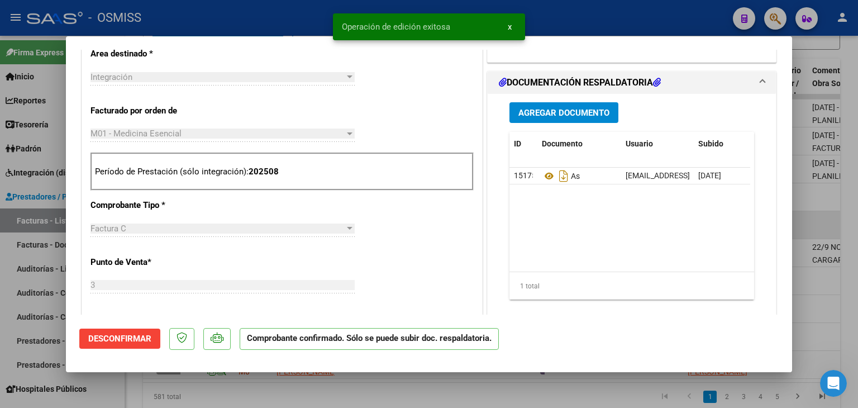
click at [230, 396] on div at bounding box center [429, 204] width 858 height 408
type input "$ 0,00"
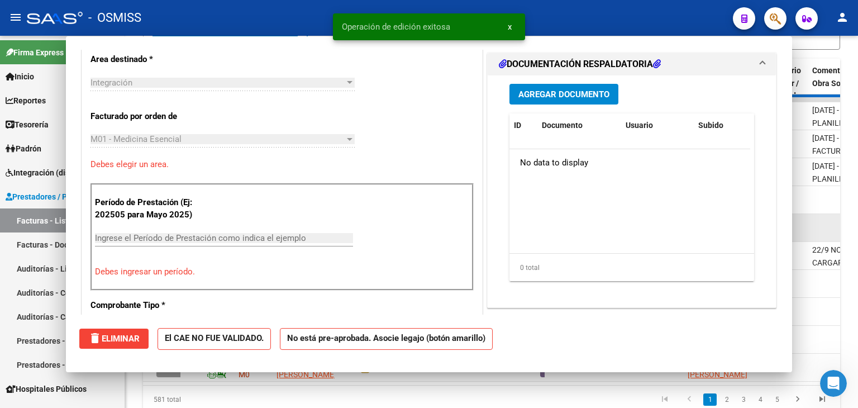
scroll to position [265, 0]
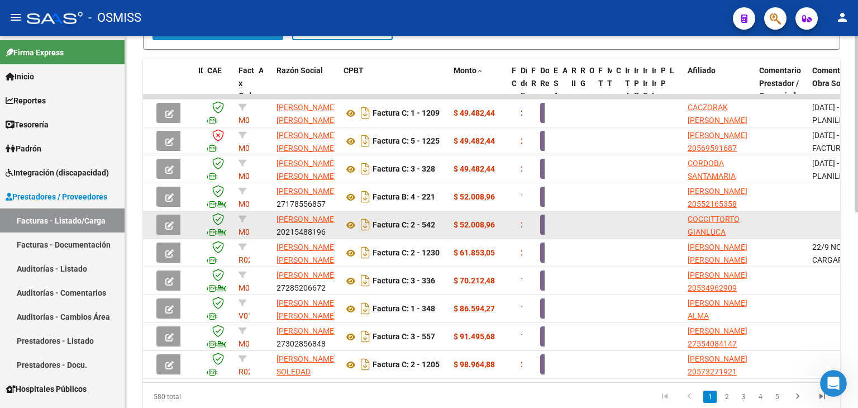
click at [218, 36] on button "search Buscar Comprobante" at bounding box center [218, 29] width 131 height 22
